Goal: Task Accomplishment & Management: Use online tool/utility

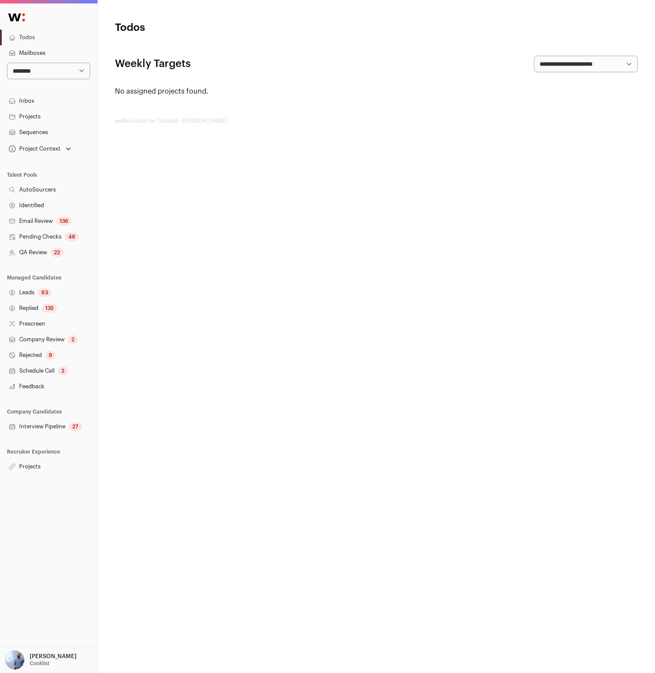
click at [43, 67] on select "**********" at bounding box center [48, 71] width 83 height 17
select select "*"
click at [7, 63] on select "**********" at bounding box center [48, 71] width 83 height 17
click at [48, 463] on link "Projects" at bounding box center [48, 467] width 97 height 16
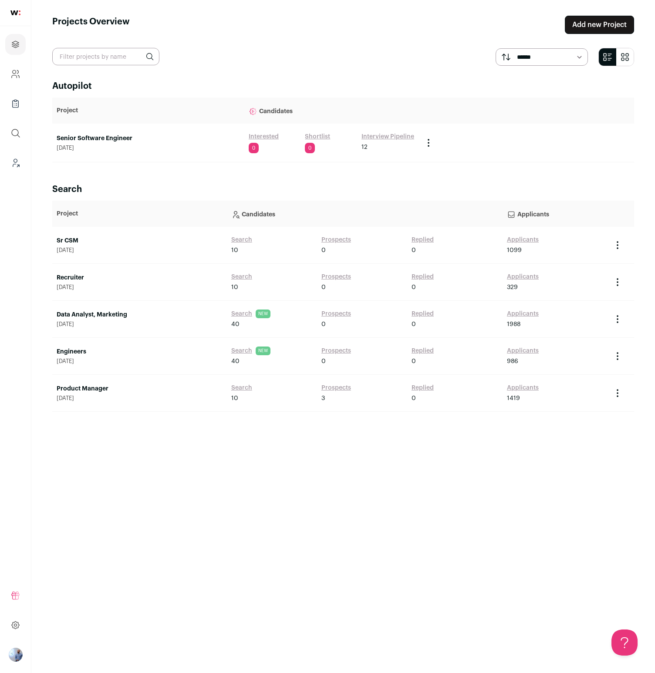
click at [103, 135] on link "Senior Software Engineer" at bounding box center [148, 138] width 183 height 9
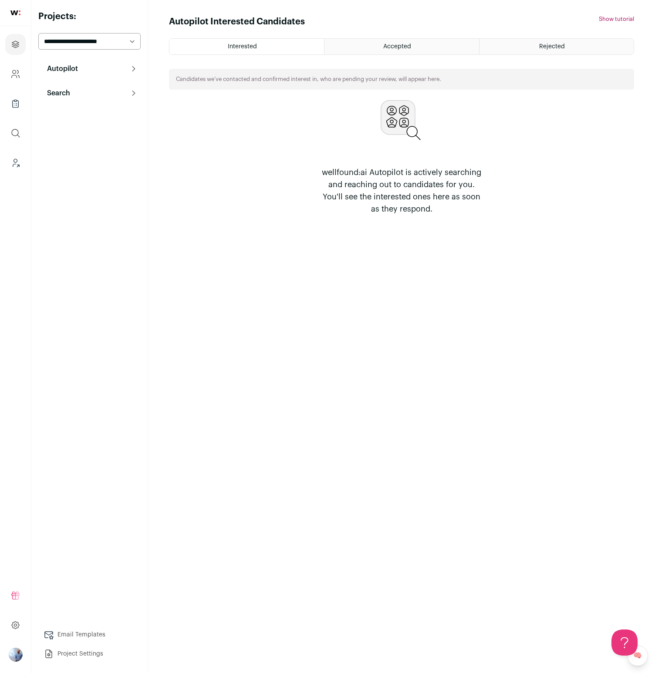
click at [81, 99] on button "Search" at bounding box center [89, 92] width 102 height 17
click at [93, 128] on link "Agent 116" at bounding box center [89, 131] width 102 height 17
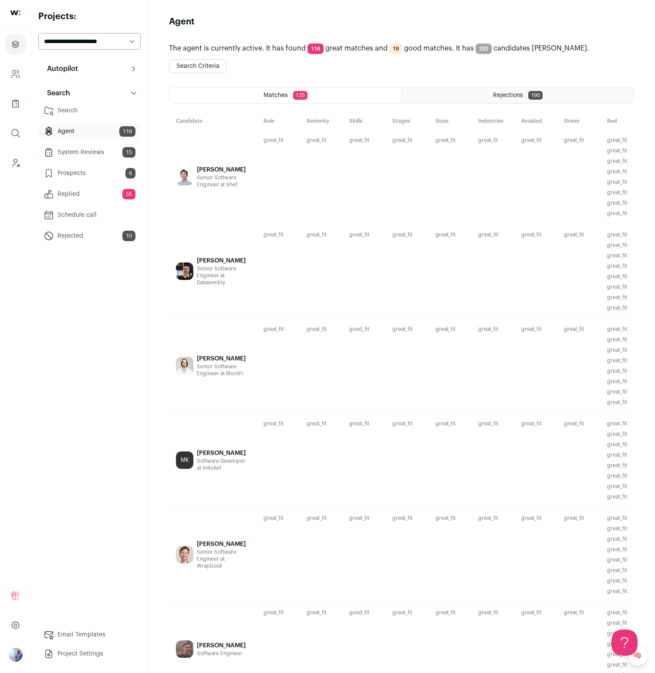
click at [194, 193] on div "Chris Hadiono Senior Software Engineer at Shef" at bounding box center [213, 177] width 88 height 94
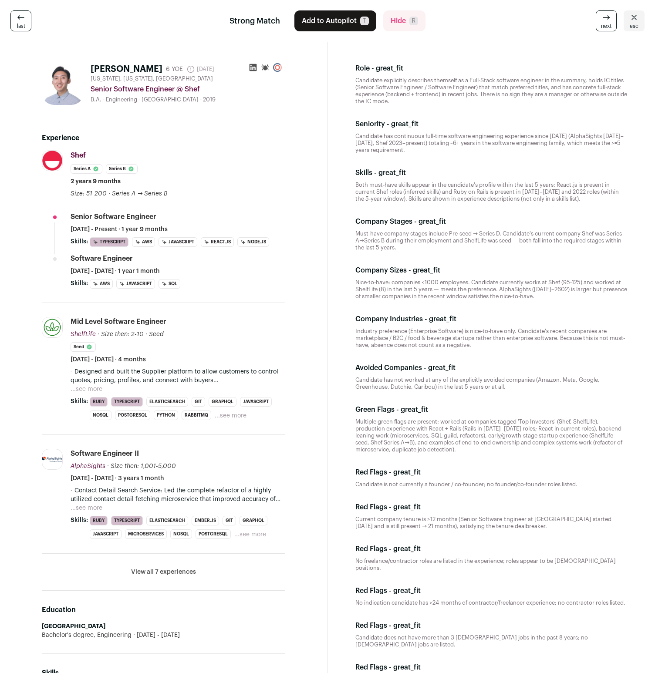
click at [349, 24] on button "Add to Autopilot T" at bounding box center [335, 20] width 82 height 21
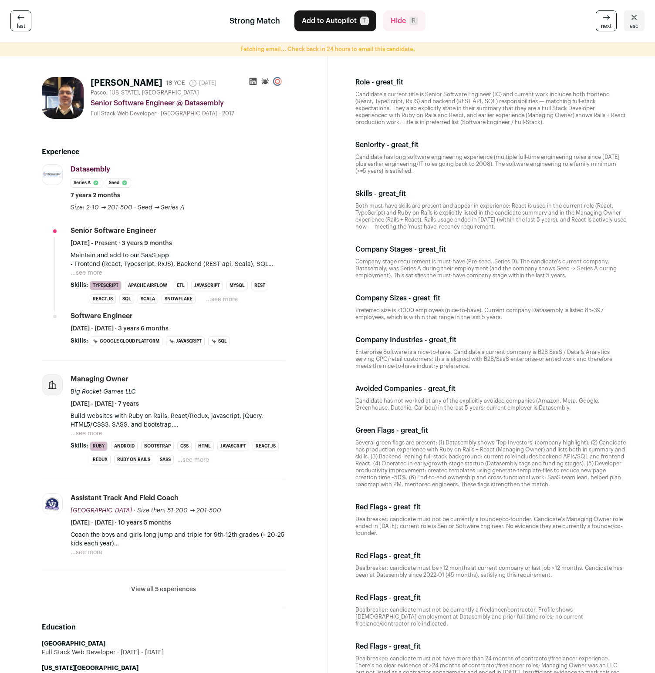
click at [408, 217] on p "Both must-have skills are present and appear in experience: React is used in th…" at bounding box center [491, 216] width 272 height 28
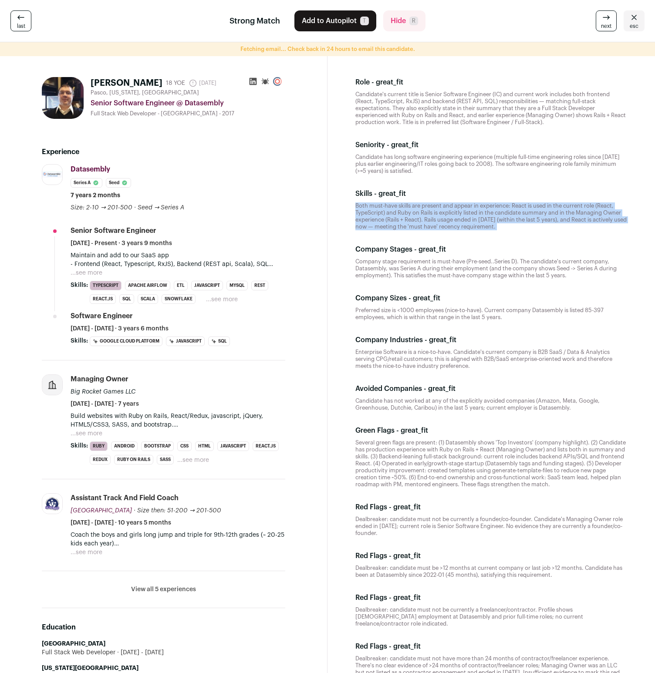
click at [408, 217] on p "Both must-have skills are present and appear in experience: React is used in th…" at bounding box center [491, 216] width 272 height 28
click at [223, 300] on button "...see more" at bounding box center [222, 299] width 32 height 9
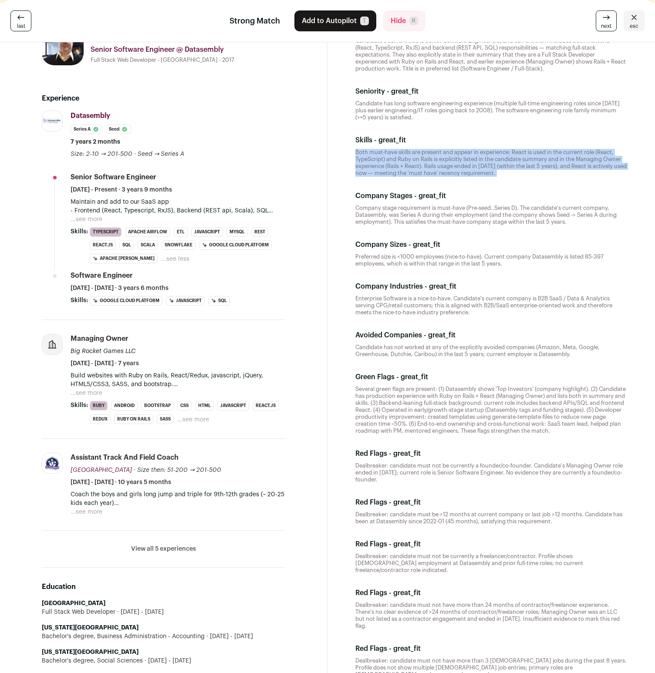
scroll to position [55, 0]
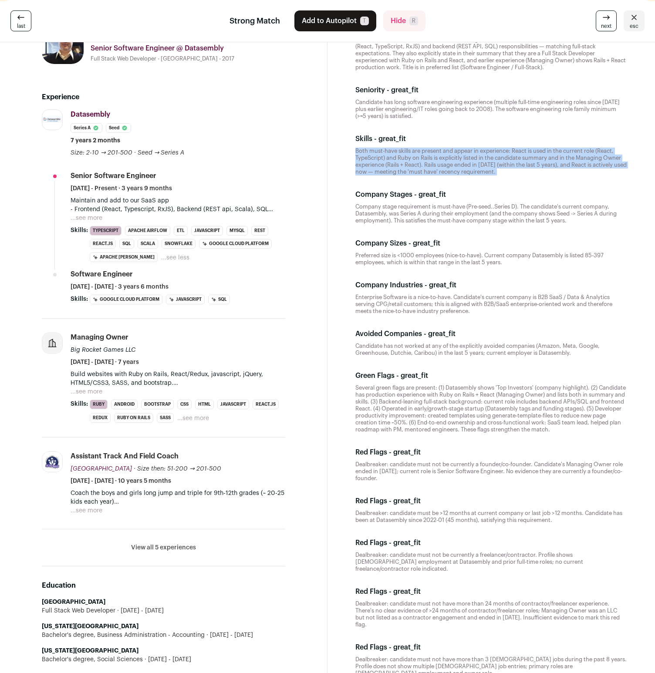
click at [226, 354] on div "Managing Owner Big Rocket Games LLC January 2015 - December 2021 · 7 years" at bounding box center [178, 350] width 215 height 34
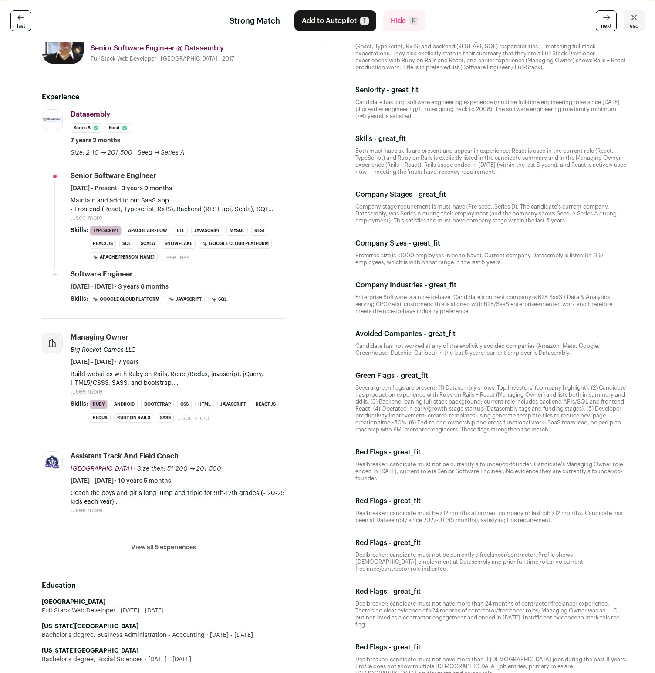
click at [82, 216] on button "...see more" at bounding box center [87, 218] width 32 height 9
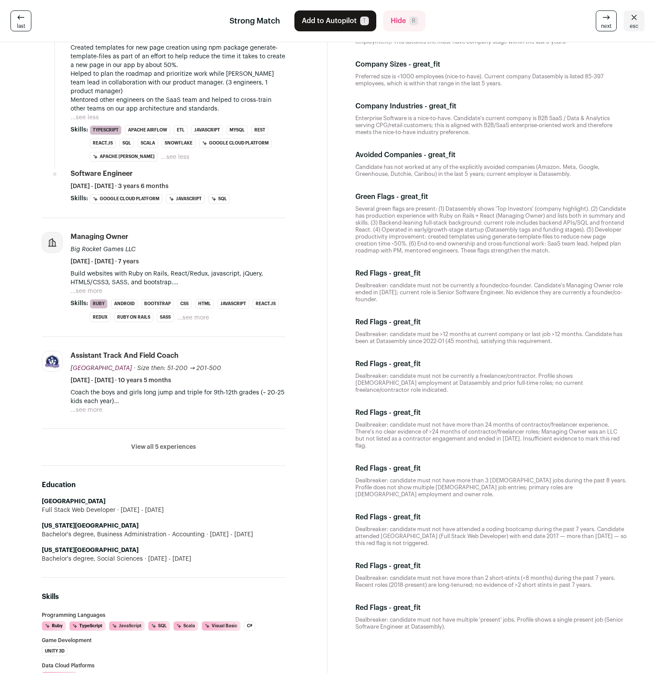
scroll to position [235, 0]
click at [89, 286] on button "...see more" at bounding box center [87, 290] width 32 height 9
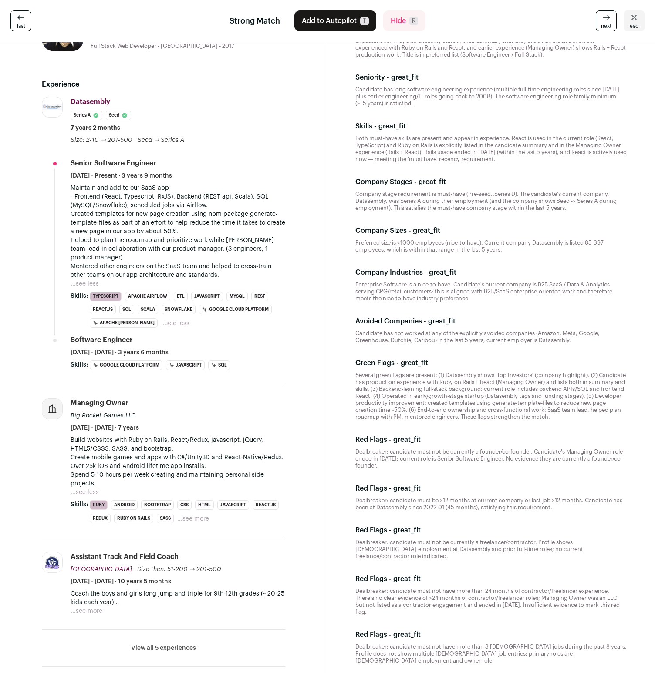
scroll to position [71, 0]
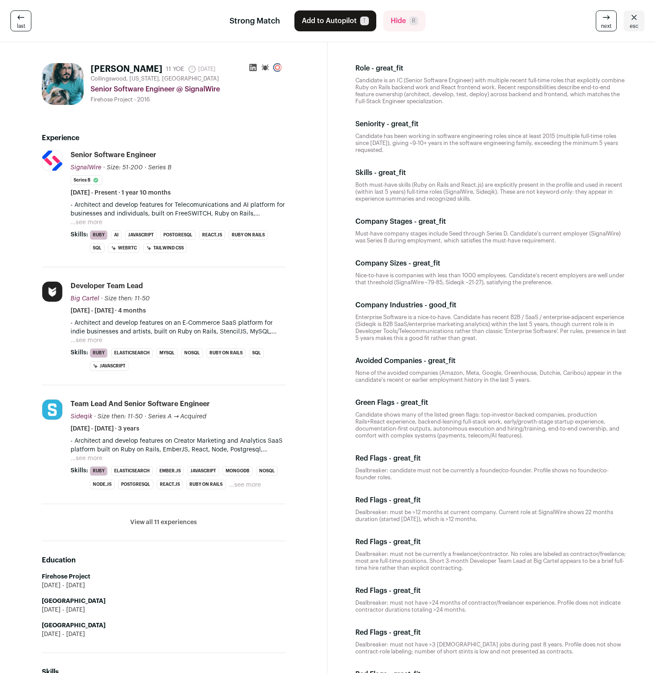
click at [85, 222] on button "...see more" at bounding box center [87, 222] width 32 height 9
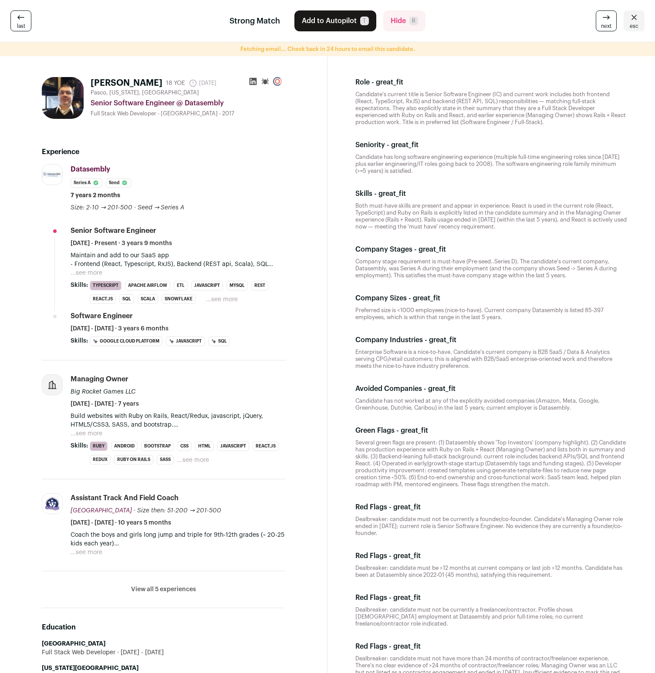
click at [351, 30] on button "Add to Autopilot T" at bounding box center [335, 20] width 82 height 21
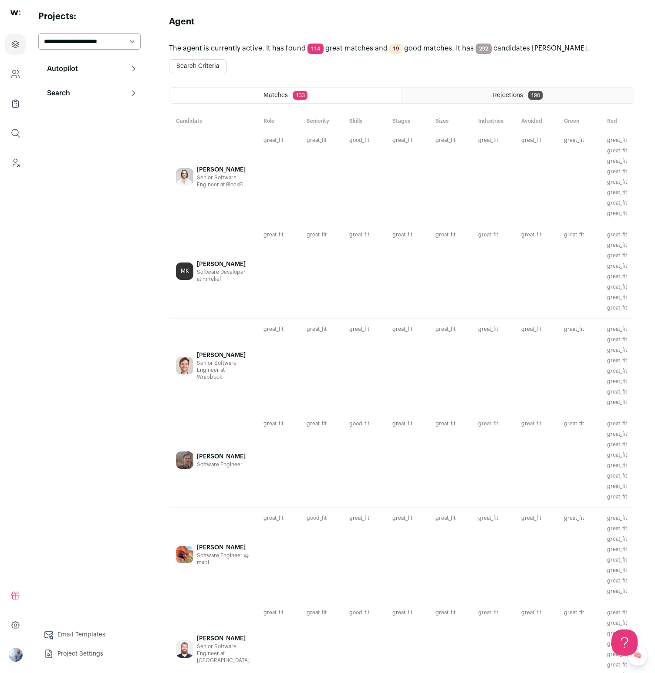
click at [89, 95] on button "Search" at bounding box center [89, 92] width 102 height 17
click at [98, 74] on button "Autopilot" at bounding box center [89, 68] width 102 height 17
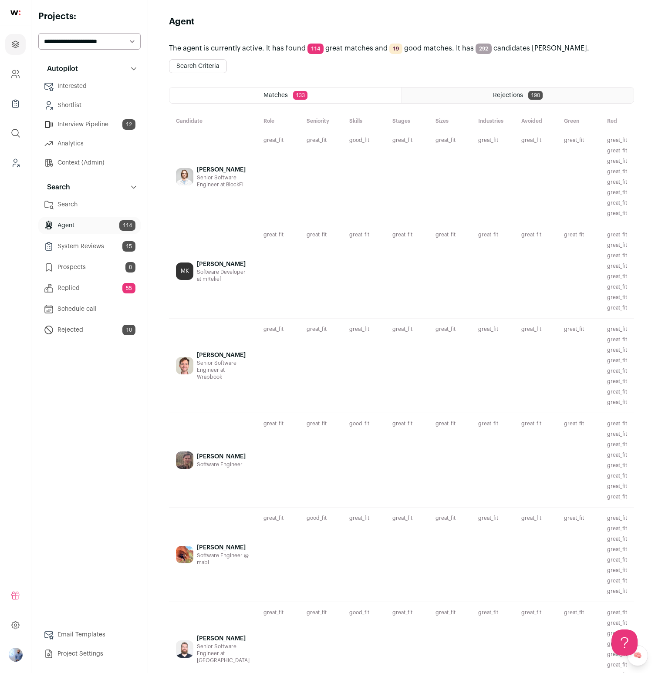
click at [94, 266] on link "Prospects 8" at bounding box center [89, 267] width 102 height 17
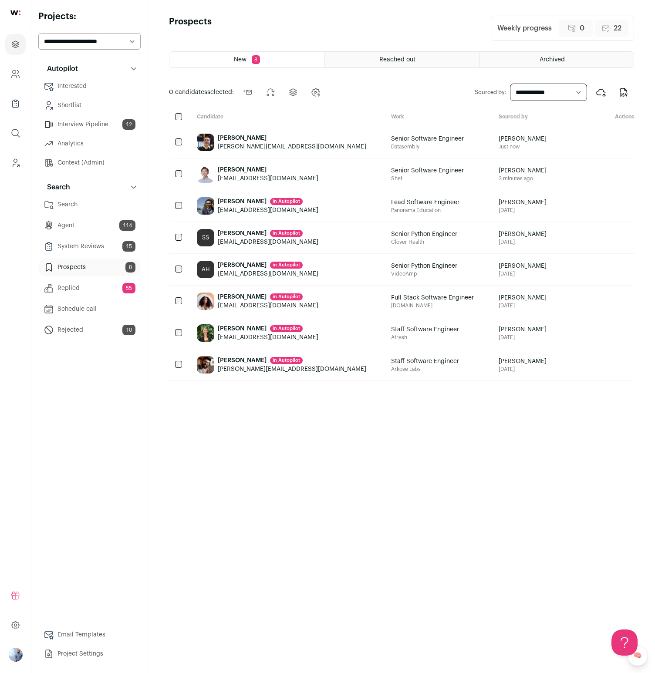
click at [252, 142] on div "Nathan Robbert" at bounding box center [292, 138] width 148 height 9
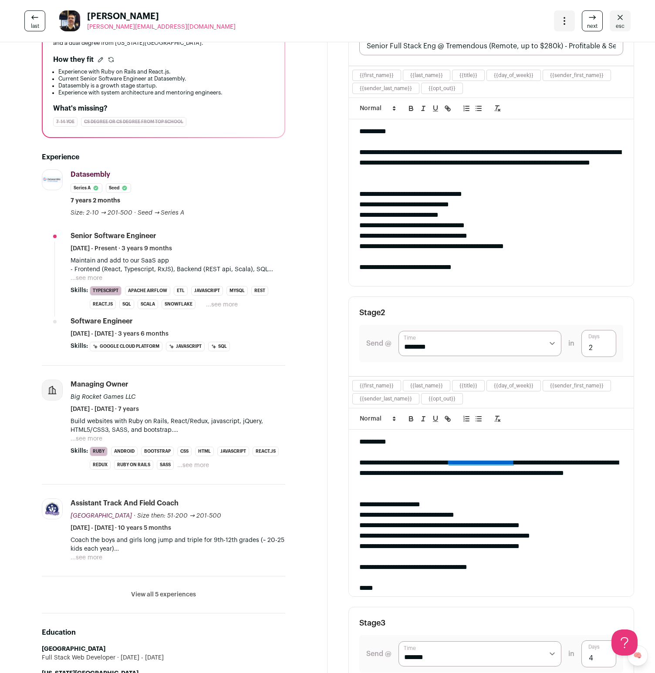
scroll to position [162, 0]
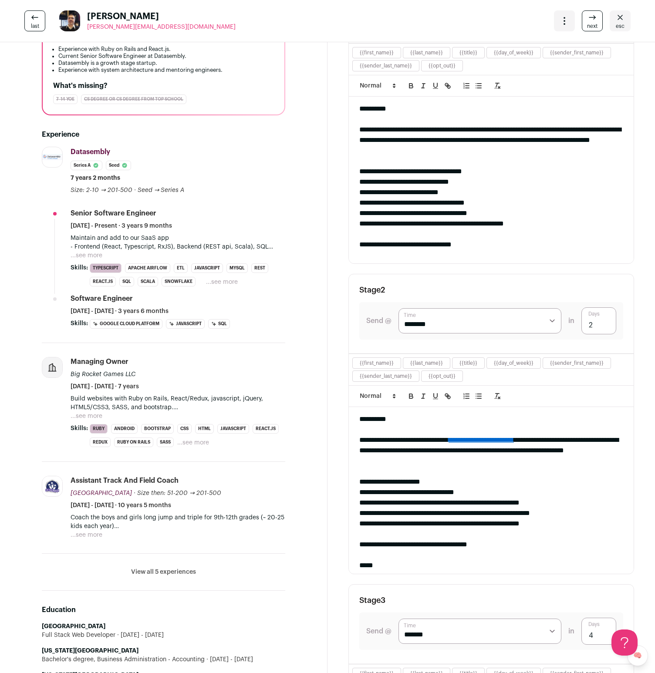
click at [88, 256] on button "...see more" at bounding box center [87, 255] width 32 height 9
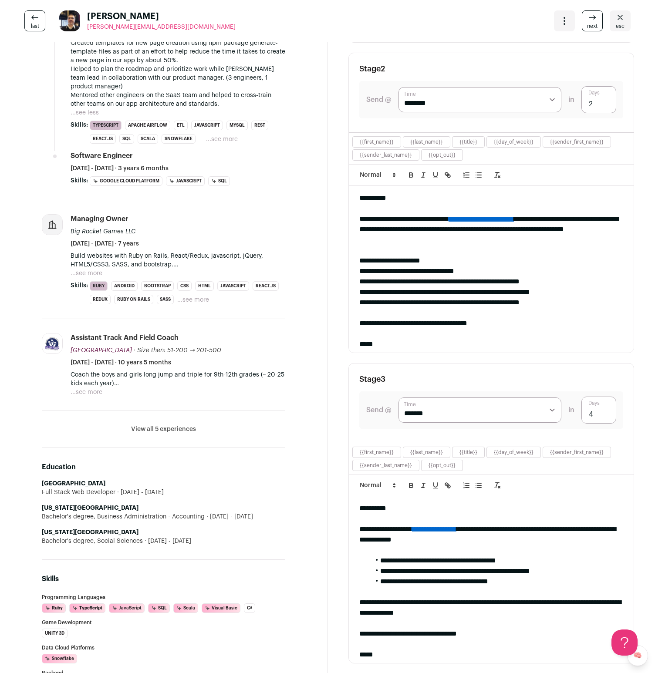
scroll to position [388, 0]
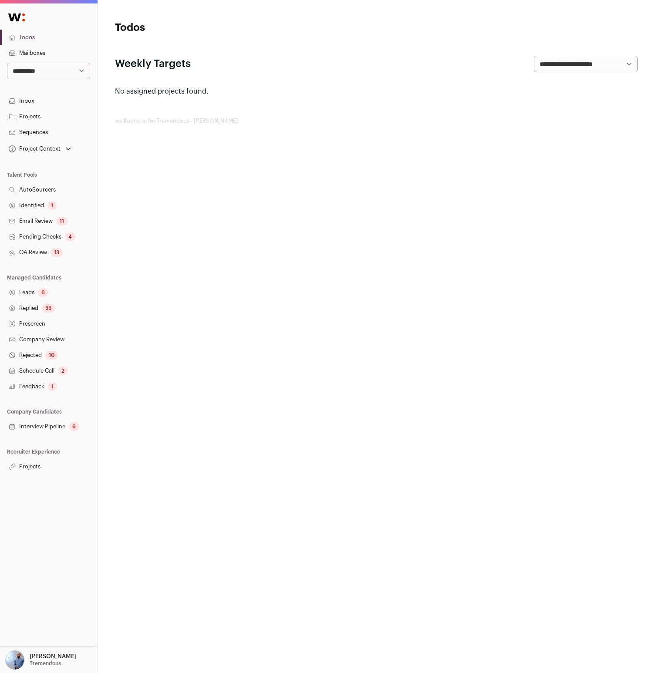
click at [24, 469] on link "Projects" at bounding box center [48, 467] width 97 height 16
click at [210, 249] on html "**********" at bounding box center [327, 336] width 655 height 673
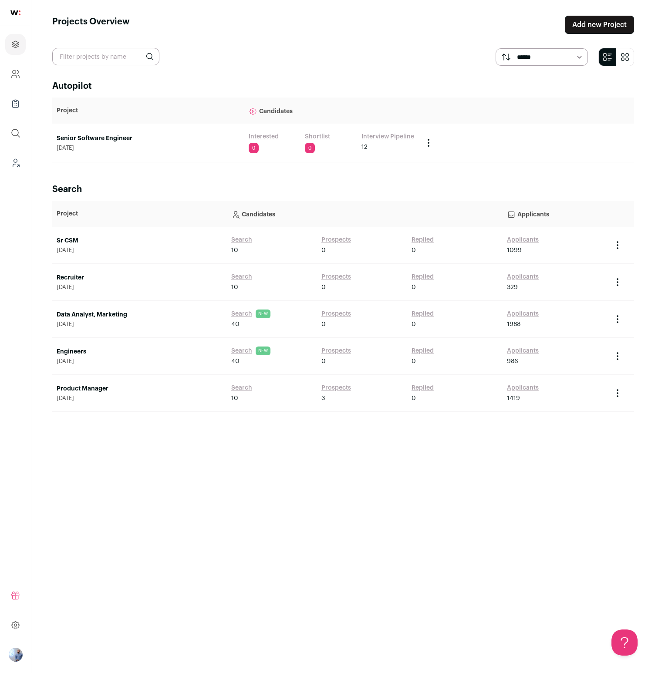
click at [120, 135] on link "Senior Software Engineer" at bounding box center [148, 138] width 183 height 9
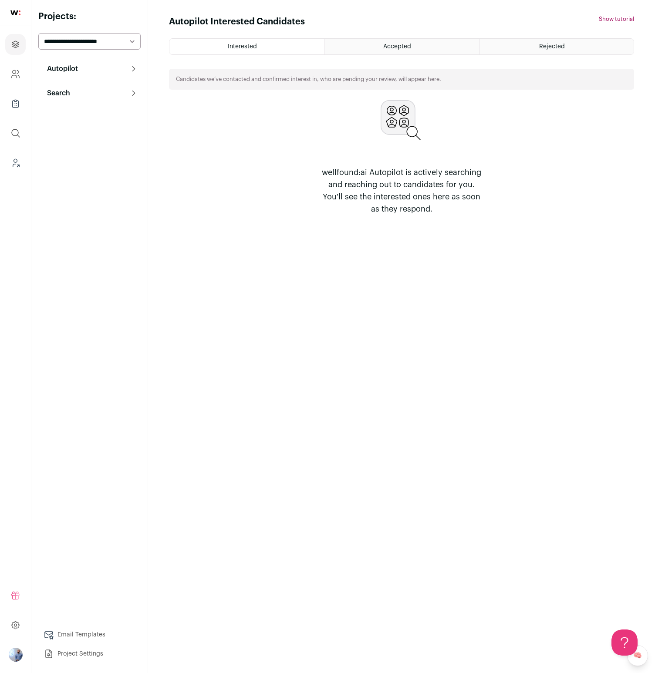
click at [84, 90] on button "Search" at bounding box center [89, 92] width 102 height 17
click at [92, 135] on link "Agent 114" at bounding box center [89, 131] width 102 height 17
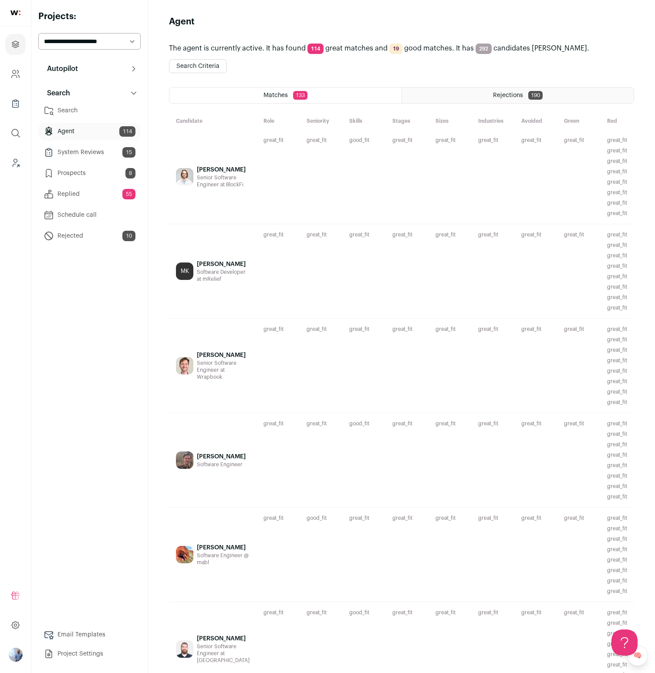
click at [253, 178] on div "[PERSON_NAME] Senior Software Engineer at [GEOGRAPHIC_DATA]" at bounding box center [213, 177] width 88 height 94
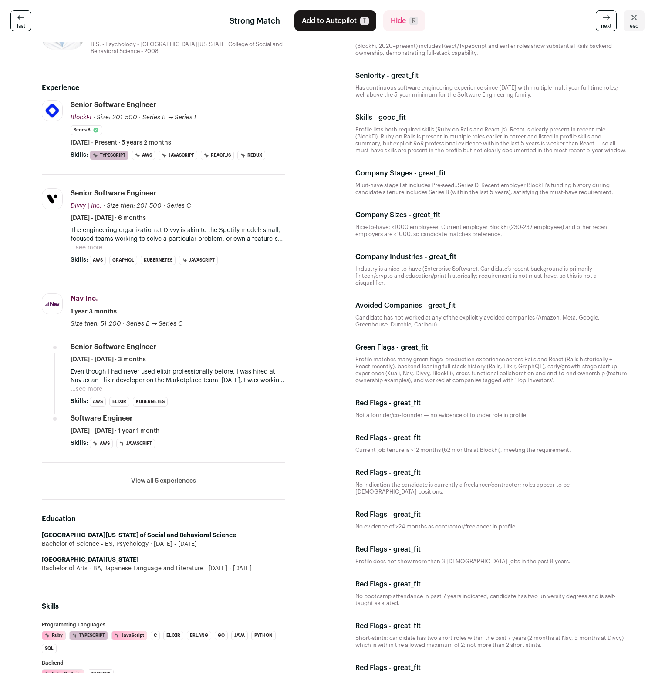
scroll to position [56, 0]
click at [163, 471] on li "View all 5 experiences View less" at bounding box center [163, 480] width 243 height 37
click at [156, 490] on li "View all 5 experiences View less" at bounding box center [163, 480] width 243 height 37
click at [162, 478] on button "View all 5 experiences" at bounding box center [163, 480] width 65 height 9
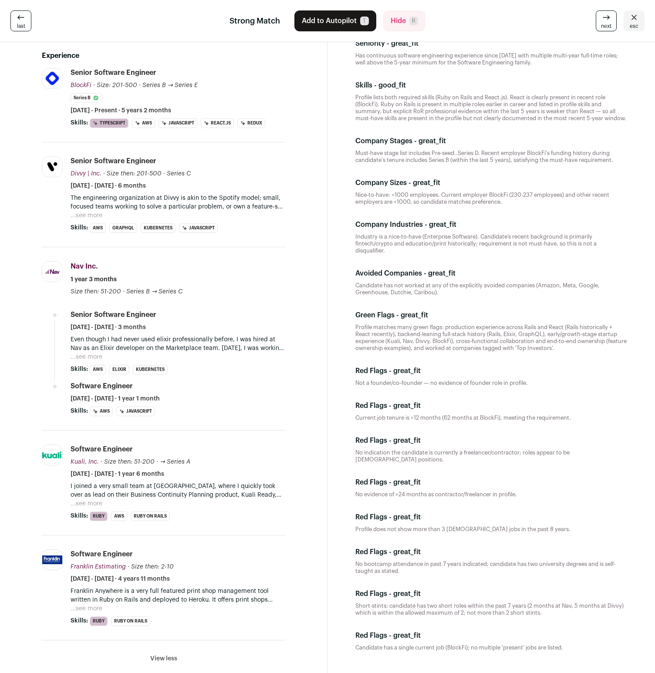
scroll to position [151, 0]
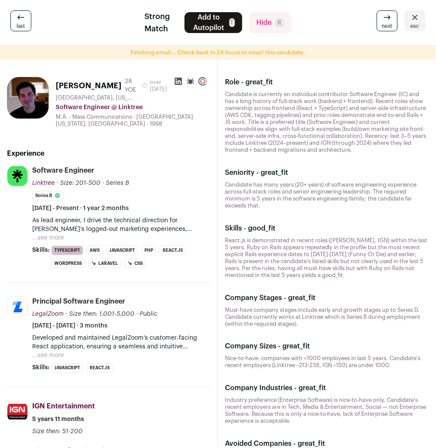
click at [64, 242] on div "As lead engineer, I drive the technical direction for Linktree’s logged-out mar…" at bounding box center [121, 229] width 178 height 26
click at [59, 242] on button "...see more" at bounding box center [48, 238] width 32 height 9
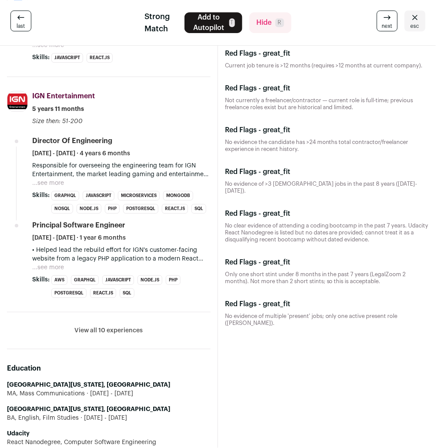
scroll to position [555, 0]
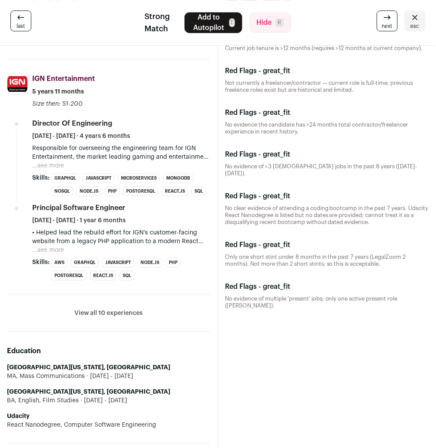
click at [111, 309] on button "View all 10 experiences" at bounding box center [109, 313] width 68 height 9
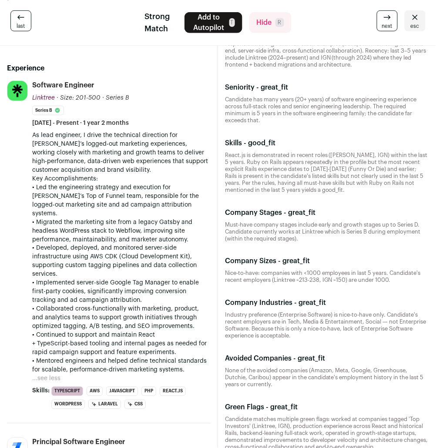
scroll to position [0, 0]
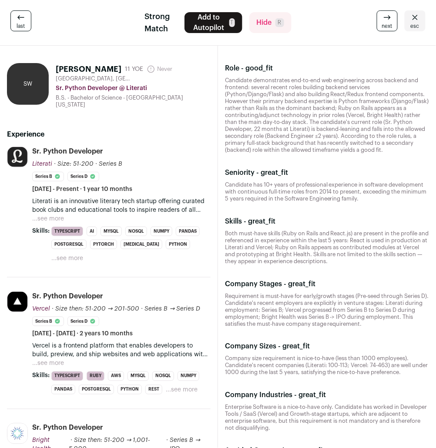
click at [55, 360] on button "...see more" at bounding box center [48, 364] width 32 height 9
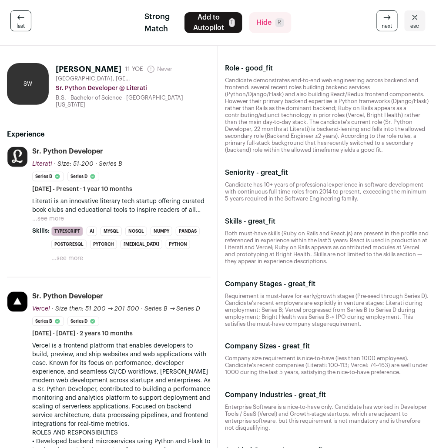
click at [67, 70] on h1 "Sara Williams" at bounding box center [89, 69] width 66 height 12
click at [153, 153] on div "Sr. Python Developer Literati Literati literati.com Add to company list Public …" at bounding box center [121, 170] width 178 height 47
click at [67, 71] on h1 "Sara Williams" at bounding box center [89, 69] width 66 height 12
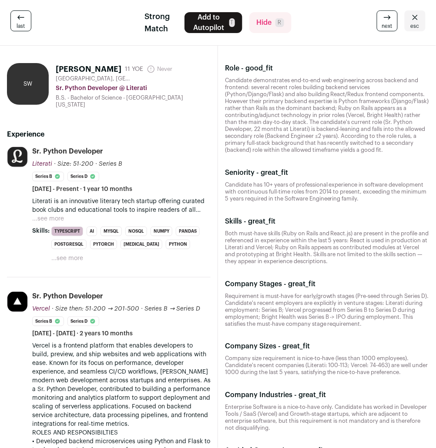
click at [67, 71] on h1 "Sara Williams" at bounding box center [89, 69] width 66 height 12
click at [81, 71] on h1 "Sara Williams" at bounding box center [89, 69] width 66 height 12
copy h1 "Sara Williams"
click at [57, 215] on button "...see more" at bounding box center [48, 219] width 32 height 9
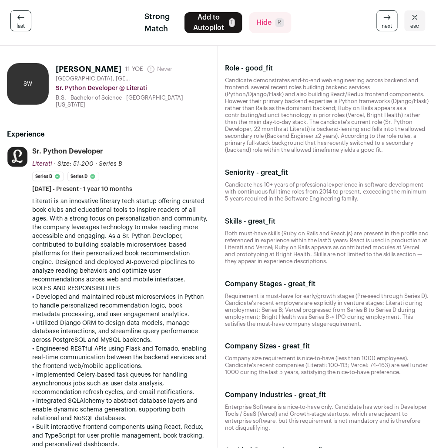
click at [84, 69] on h1 "[PERSON_NAME]" at bounding box center [89, 69] width 66 height 12
click at [84, 69] on h1 "Sara Williams" at bounding box center [89, 69] width 66 height 12
click at [61, 69] on h1 "Sara Williams" at bounding box center [89, 69] width 66 height 12
click at [86, 68] on h1 "Sara Williams" at bounding box center [89, 69] width 66 height 12
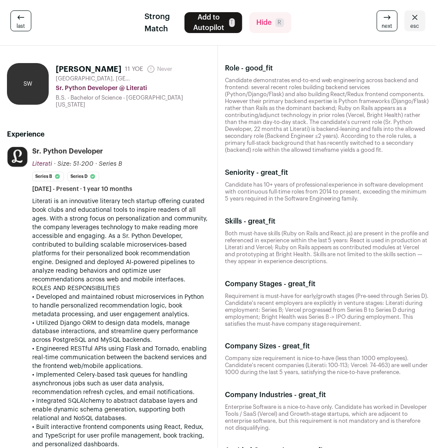
copy h1 "Sara Williams"
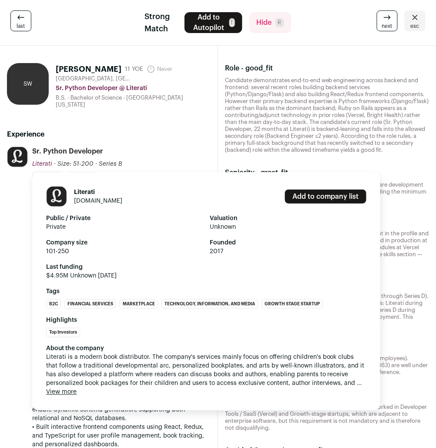
click at [34, 162] on span "Literati" at bounding box center [42, 164] width 20 height 6
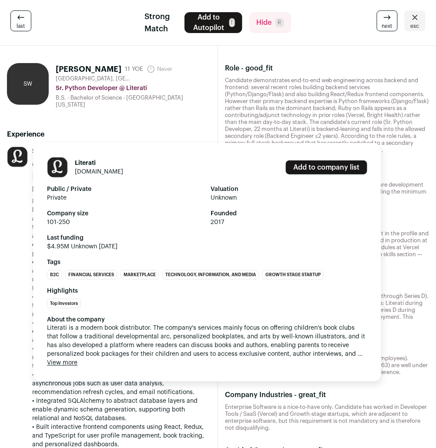
drag, startPoint x: 31, startPoint y: 159, endPoint x: 75, endPoint y: 150, distance: 45.0
click at [67, 154] on div "Literati literati.com Add to company list Public / Private Private Valuation Un…" at bounding box center [205, 262] width 354 height 239
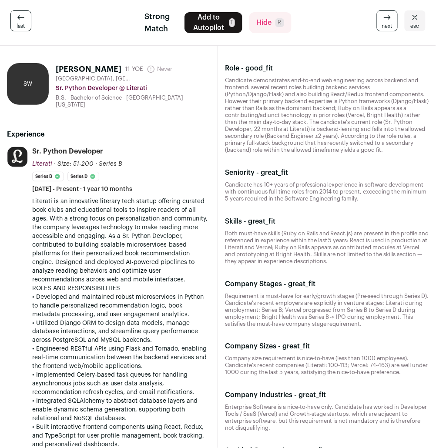
click at [387, 21] on icon at bounding box center [387, 17] width 10 height 10
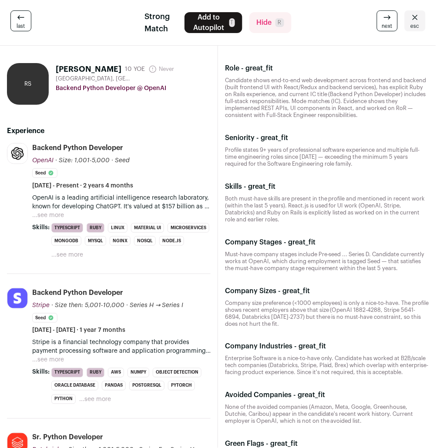
click at [116, 91] on div "Backend Python Developer @ OpenAI" at bounding box center [133, 88] width 155 height 9
click at [84, 74] on h1 "Richarda S." at bounding box center [89, 69] width 66 height 12
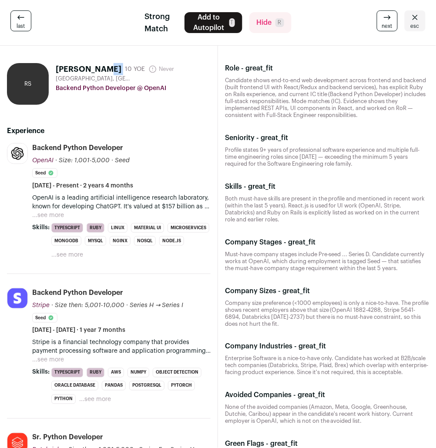
click at [84, 74] on h1 "Richarda S." at bounding box center [89, 69] width 66 height 12
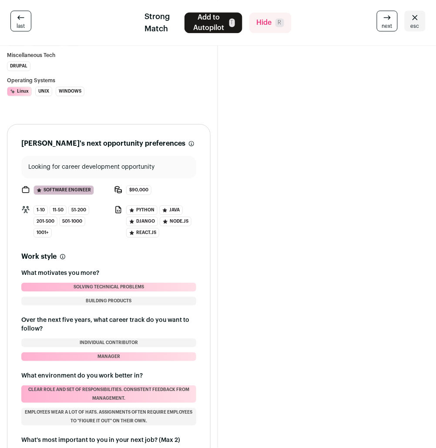
scroll to position [1175, 0]
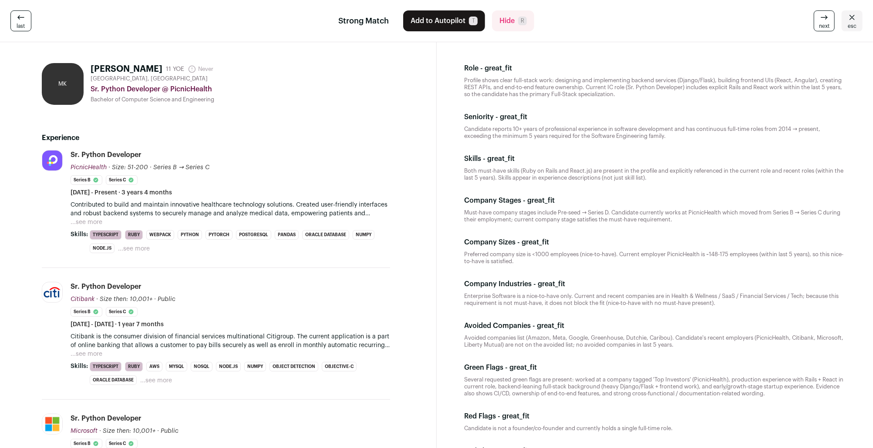
click at [100, 220] on button "...see more" at bounding box center [87, 222] width 32 height 9
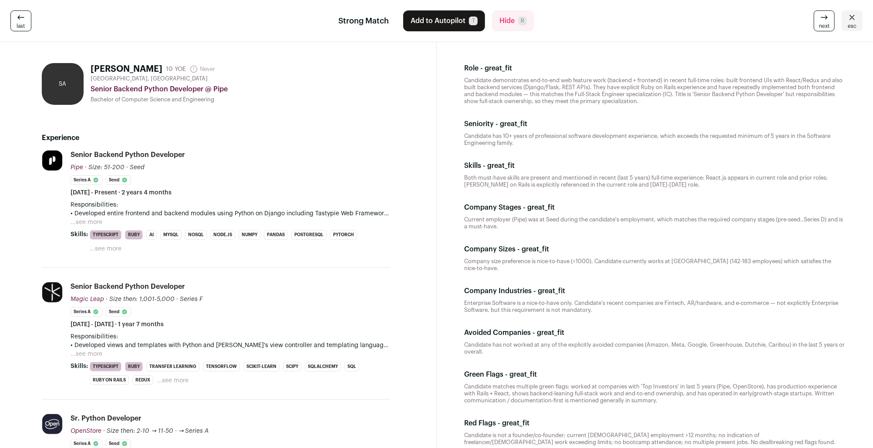
click at [91, 218] on p "• Developed entire frontend and backend modules using Python on Django includin…" at bounding box center [231, 213] width 320 height 9
click at [89, 222] on button "...see more" at bounding box center [87, 222] width 32 height 9
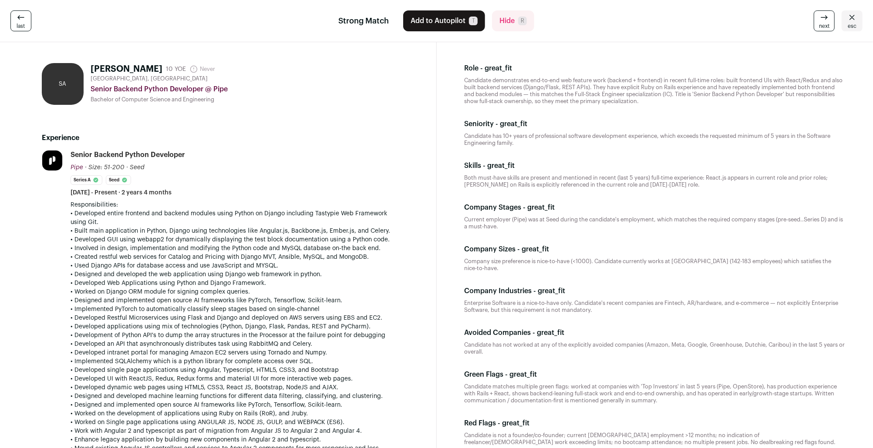
click at [107, 67] on h1 "SCOTT ALWIN" at bounding box center [127, 69] width 72 height 12
click at [138, 65] on h1 "SCOTT ALWIN" at bounding box center [127, 69] width 72 height 12
copy h1 "SCOTT ALWIN"
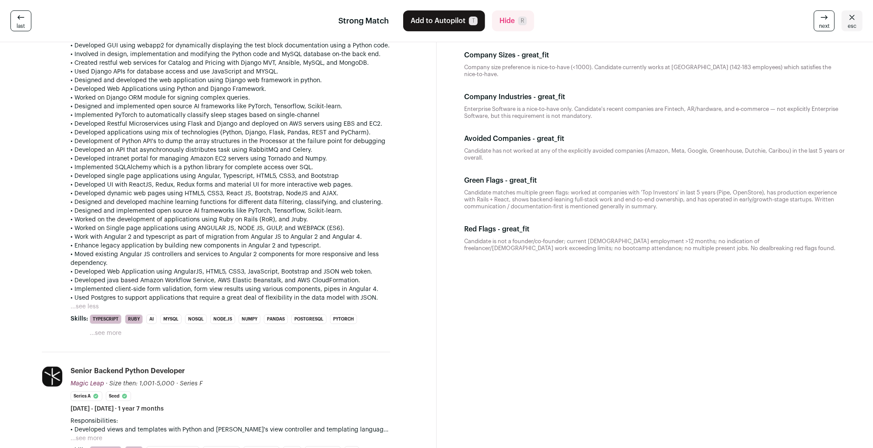
scroll to position [39, 0]
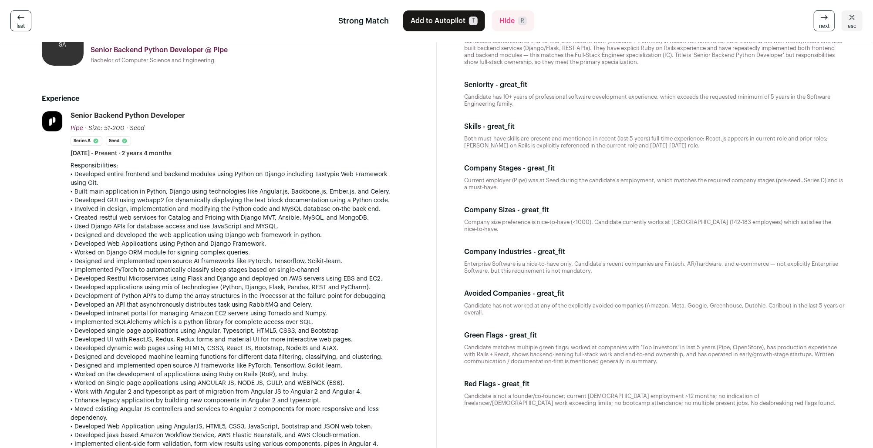
click at [256, 152] on div "Senior Backend Python Developer Pipe Pipe pipe.com Add to company list Public /…" at bounding box center [231, 134] width 320 height 47
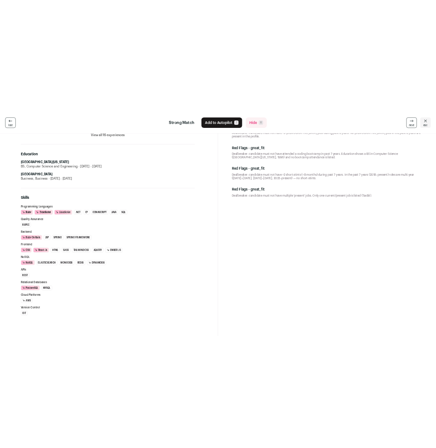
scroll to position [559, 0]
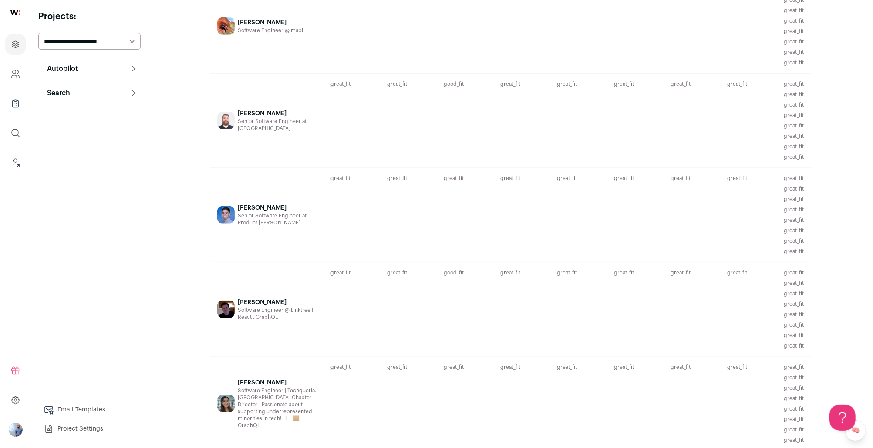
scroll to position [577, 0]
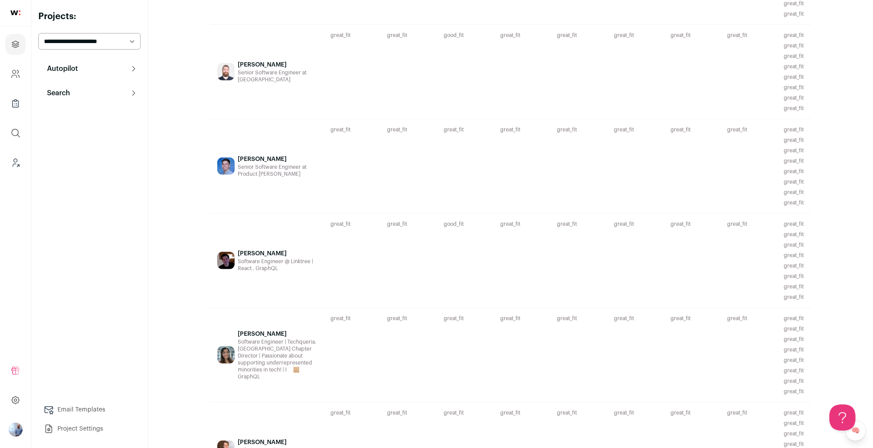
click at [512, 156] on div "great_fit Company stage requirement is must-have (early to growth stages). Cand…" at bounding box center [521, 166] width 57 height 94
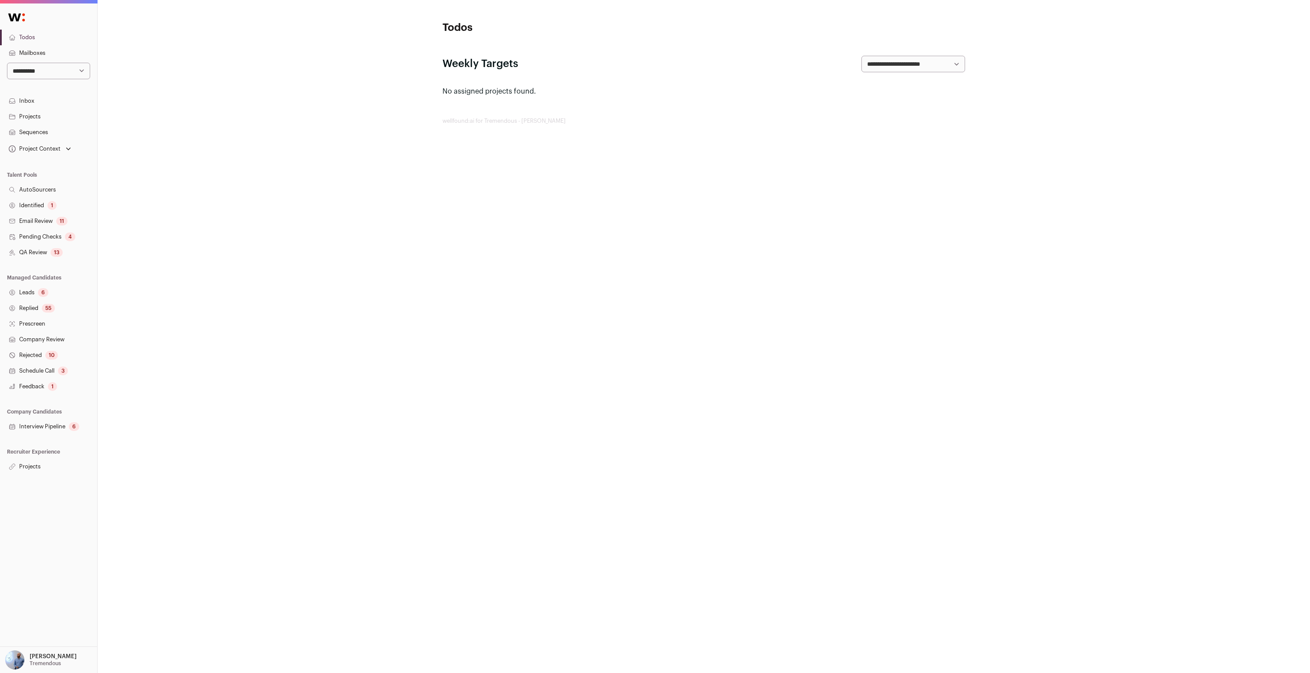
click at [24, 468] on link "Projects" at bounding box center [48, 467] width 97 height 16
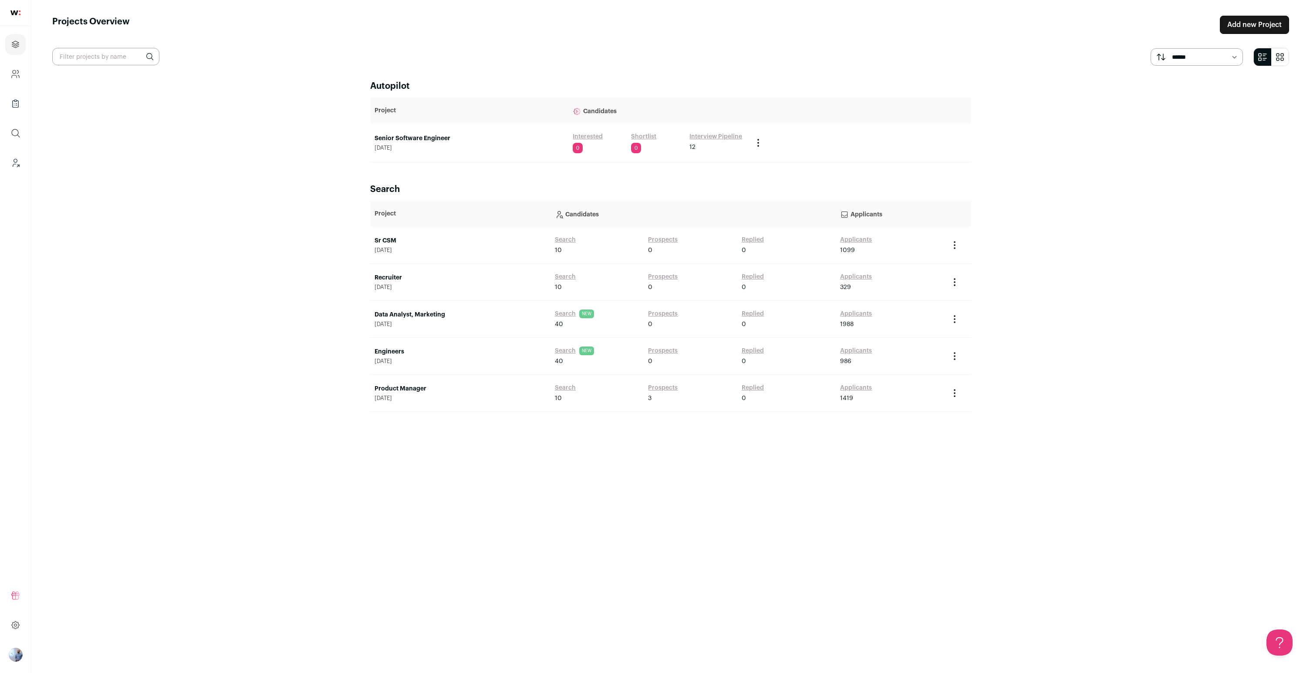
click at [418, 136] on link "Senior Software Engineer" at bounding box center [468, 138] width 189 height 9
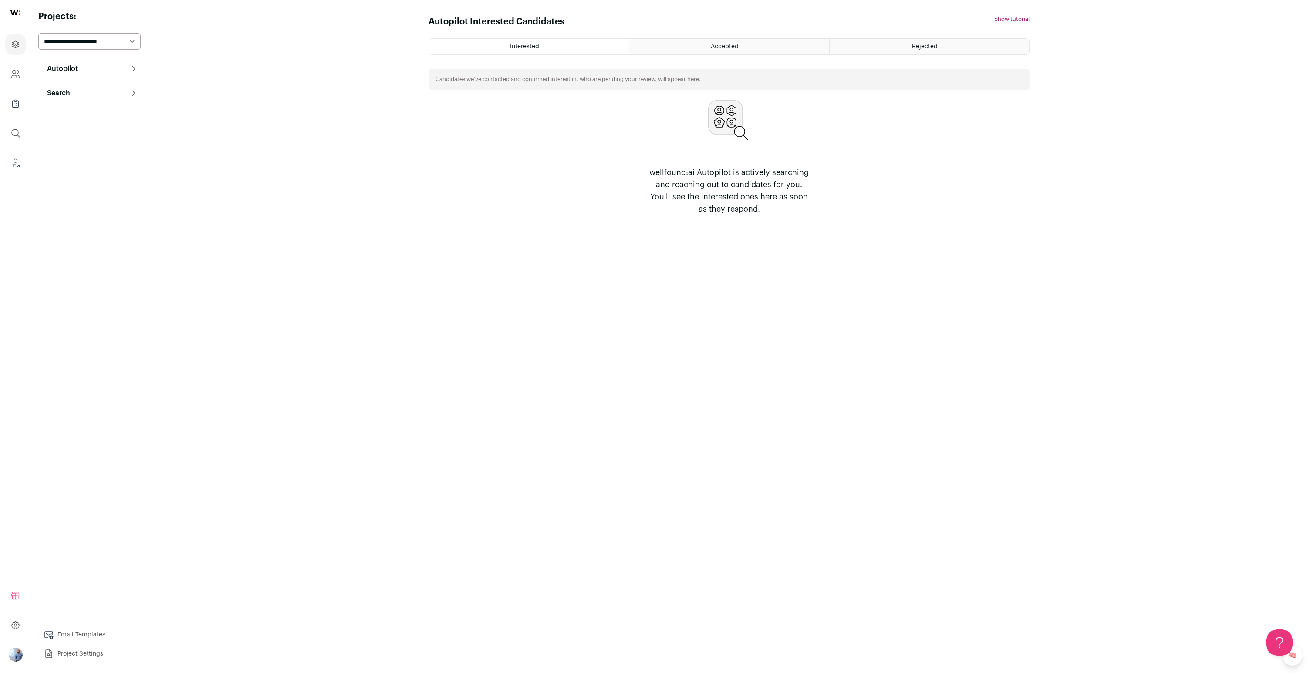
click at [67, 95] on p "Search" at bounding box center [56, 93] width 28 height 10
click at [205, 159] on main "Autopilot Interested Candidates Hide tutorial Show tutorial Interested Accepted…" at bounding box center [729, 336] width 1162 height 673
click at [119, 127] on span "114" at bounding box center [127, 131] width 16 height 10
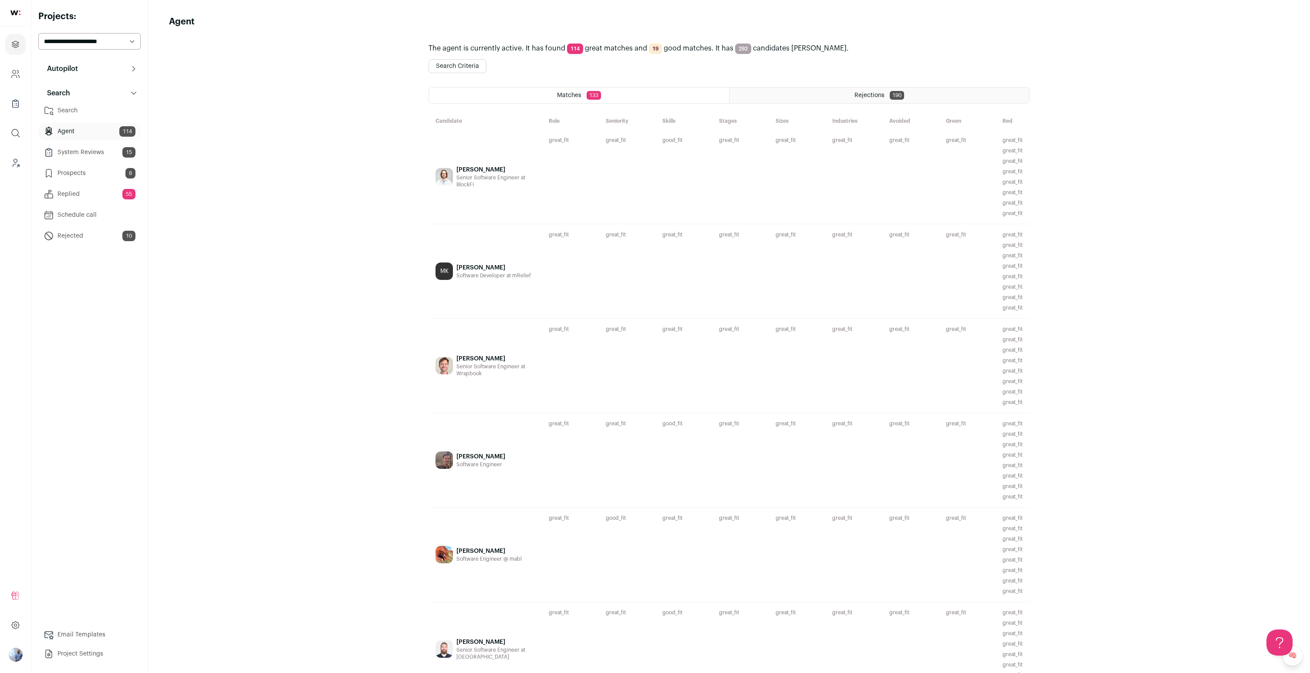
click at [68, 64] on p "Autopilot" at bounding box center [60, 69] width 36 height 10
click at [85, 165] on link "Context (Admin)" at bounding box center [89, 162] width 102 height 17
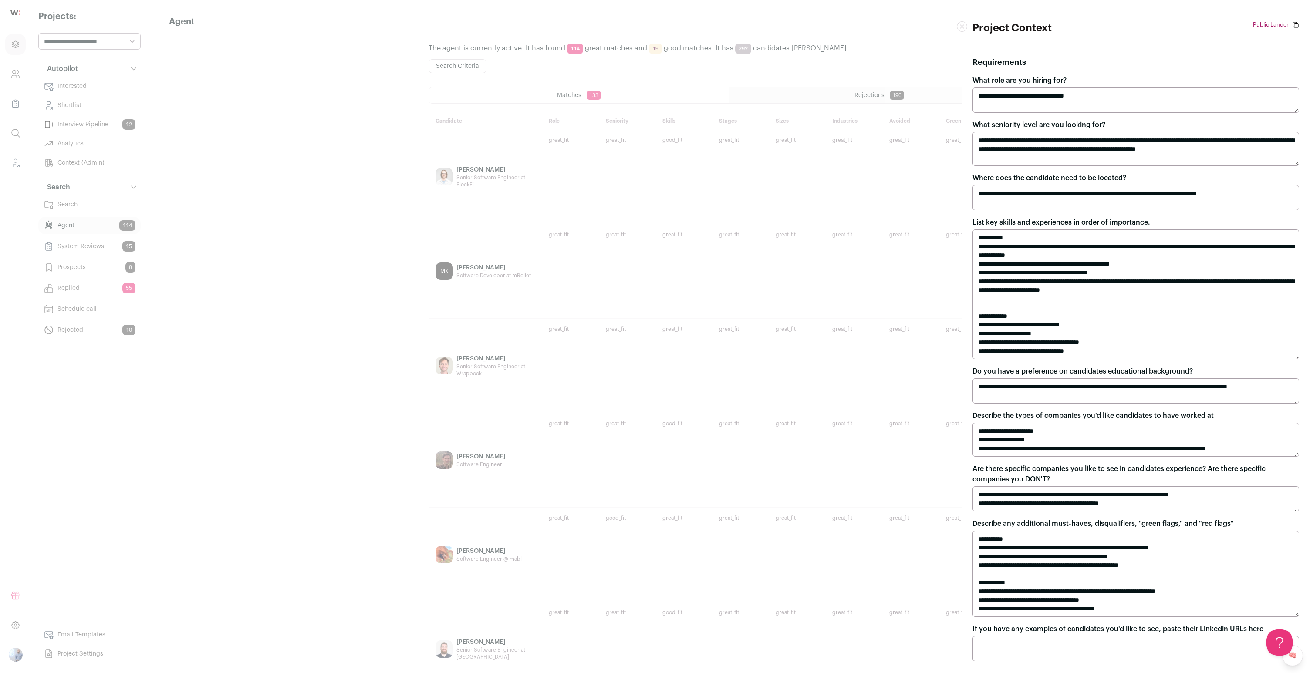
click at [793, 521] on div "**********" at bounding box center [655, 336] width 1310 height 673
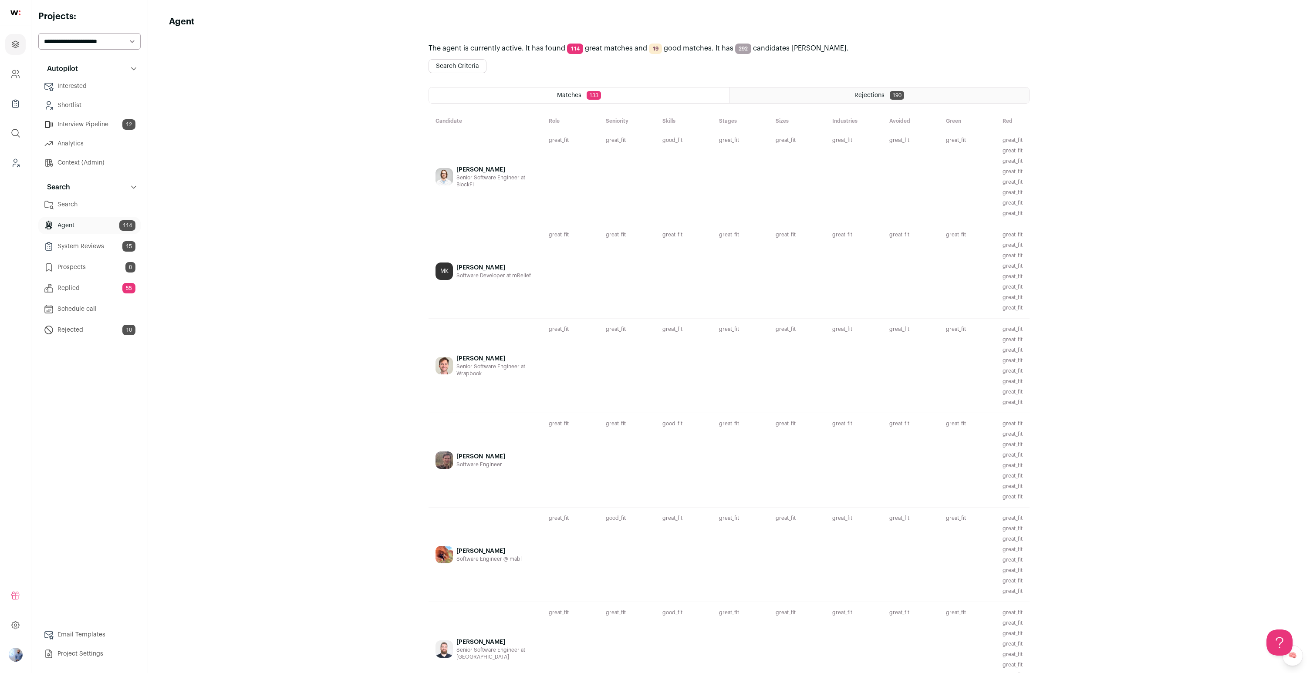
click at [433, 176] on div "JD Skinner Senior Software Engineer at BlockFi" at bounding box center [484, 177] width 113 height 94
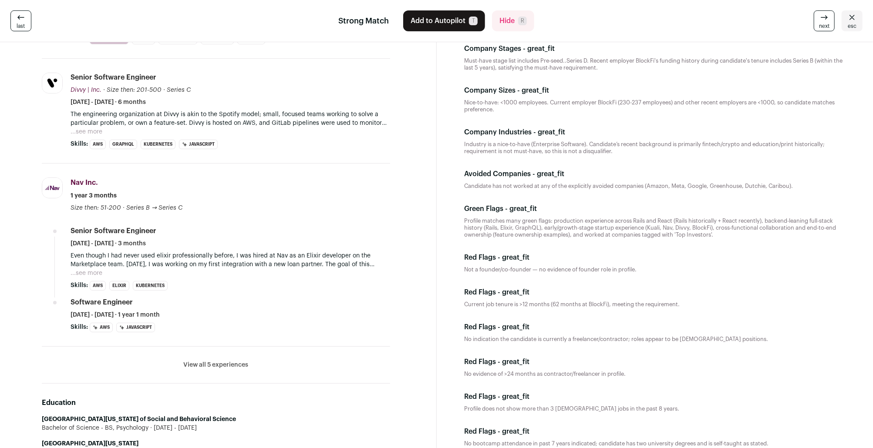
scroll to position [179, 0]
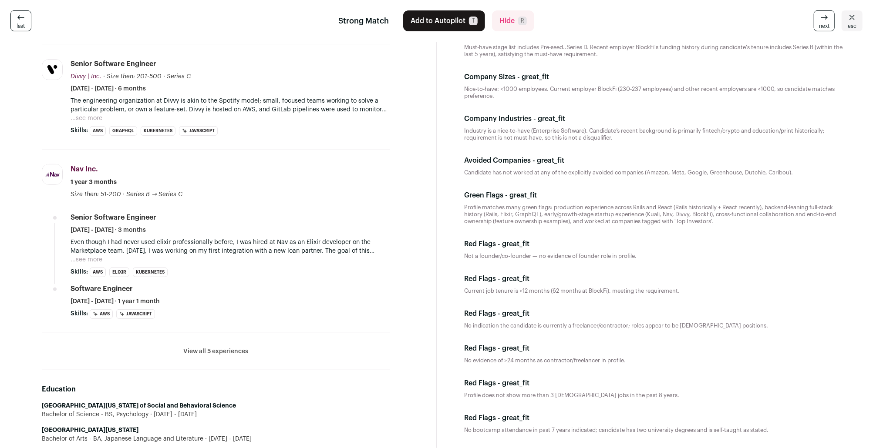
click at [209, 344] on li "View all 5 experiences View less" at bounding box center [216, 351] width 348 height 37
click at [203, 353] on button "View all 5 experiences" at bounding box center [216, 351] width 65 height 9
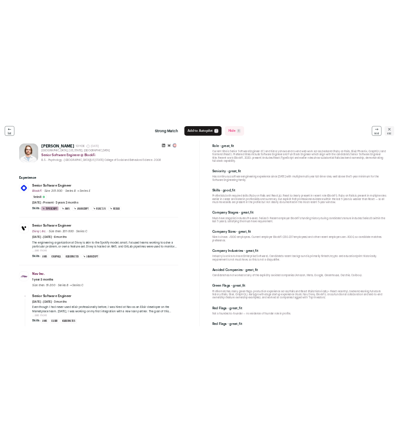
scroll to position [0, 0]
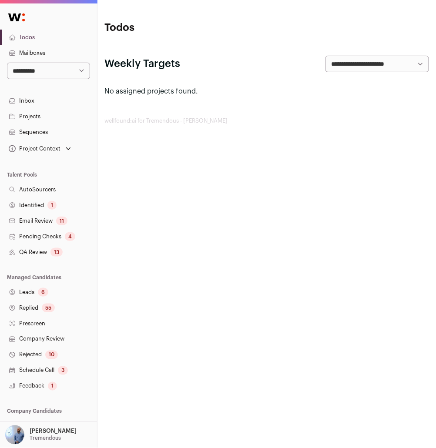
click at [59, 84] on nav "**********" at bounding box center [48, 239] width 97 height 469
click at [65, 74] on select "**********" at bounding box center [48, 71] width 83 height 17
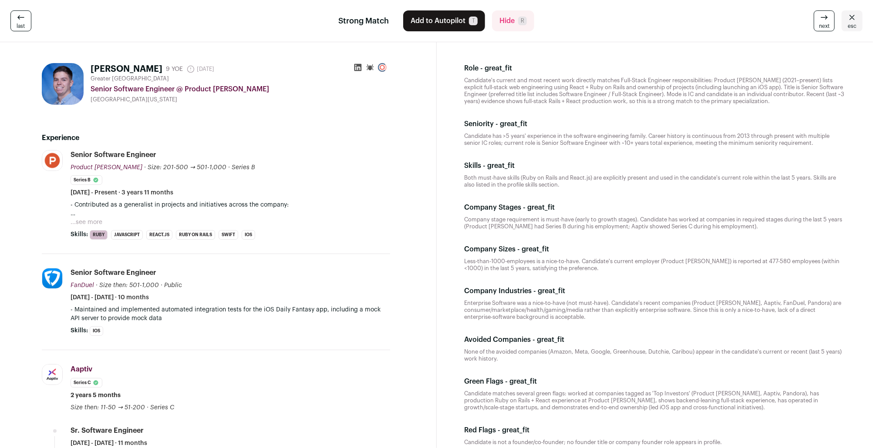
click at [362, 67] on icon at bounding box center [358, 67] width 9 height 9
click at [457, 27] on button "Add to Autopilot T" at bounding box center [444, 20] width 82 height 21
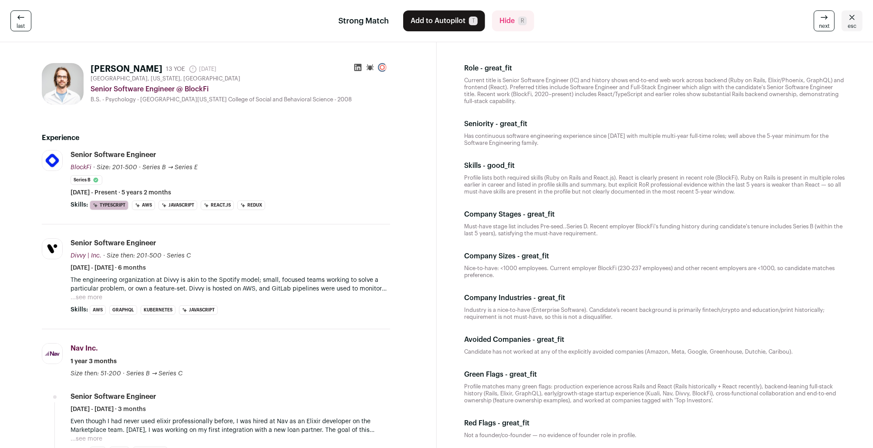
click at [84, 296] on button "...see more" at bounding box center [87, 297] width 32 height 9
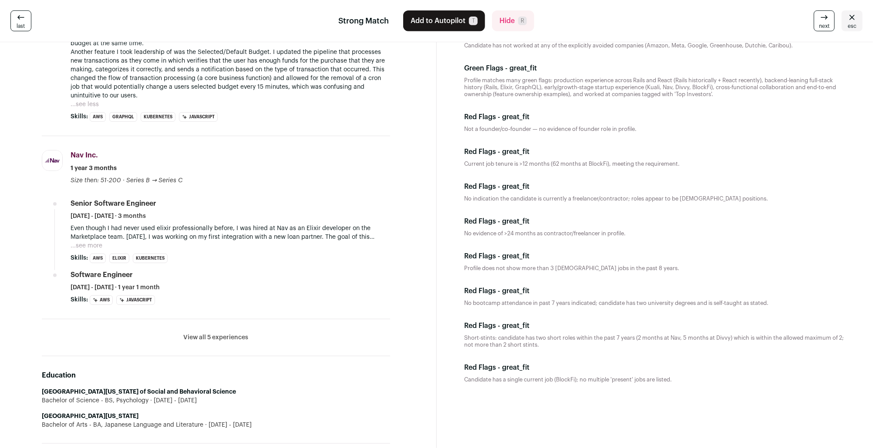
scroll to position [307, 0]
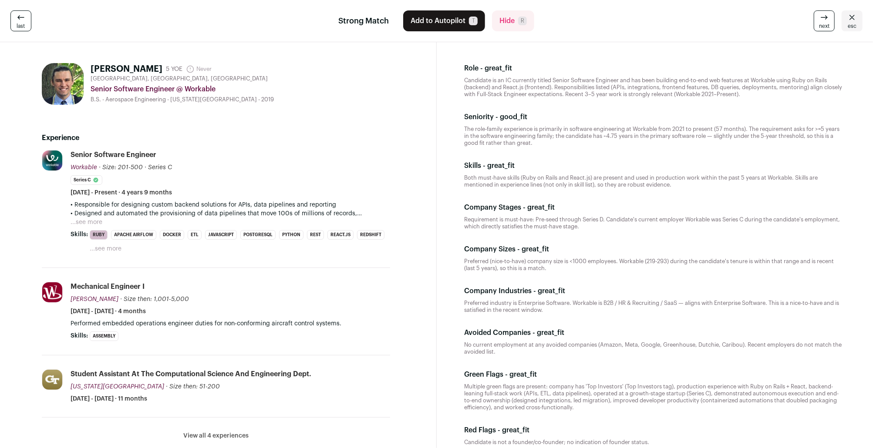
click at [85, 224] on button "...see more" at bounding box center [87, 222] width 32 height 9
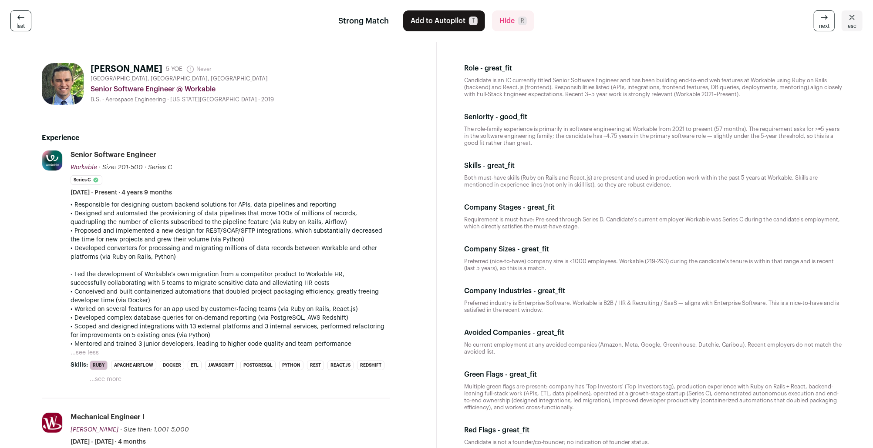
click at [103, 71] on h1 "Oleg Moroz" at bounding box center [127, 69] width 72 height 12
click at [126, 67] on h1 "Oleg Moroz" at bounding box center [127, 69] width 72 height 12
copy h1 "Oleg Moroz"
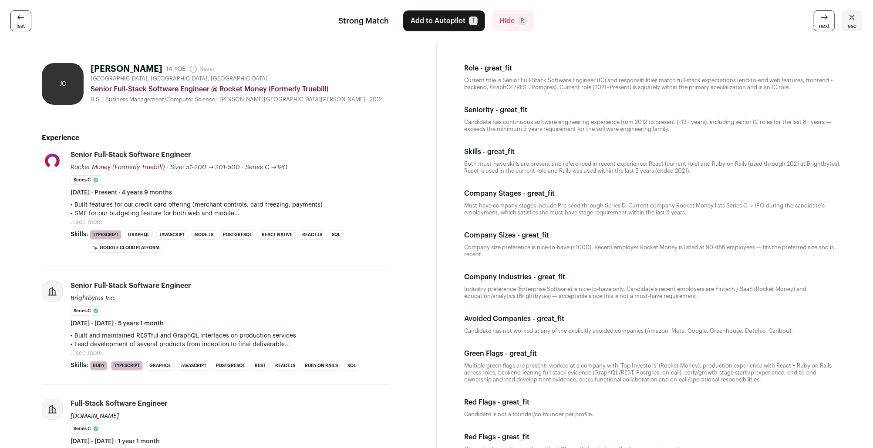
click at [98, 223] on button "...see more" at bounding box center [87, 222] width 32 height 9
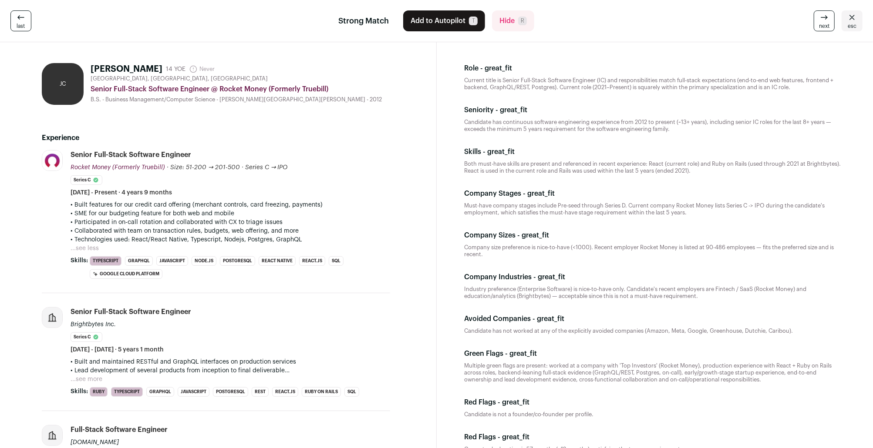
click at [104, 71] on h1 "Jordan Calder" at bounding box center [127, 69] width 72 height 12
click at [130, 71] on h1 "Jordan Calder" at bounding box center [127, 69] width 72 height 12
copy h1 "Jordan Calder"
click at [540, 119] on p "Candidate has continuous software engineering experience from 2012 to present (…" at bounding box center [655, 126] width 381 height 14
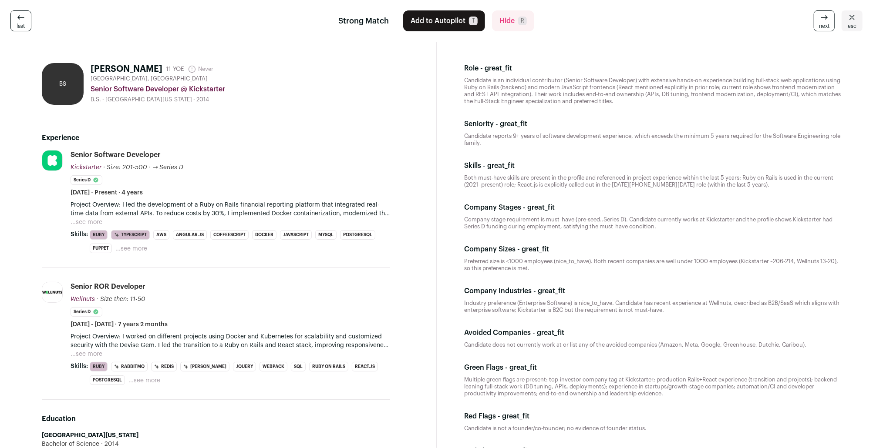
click at [101, 64] on h1 "Basit Siddiqi" at bounding box center [127, 69] width 72 height 12
click at [125, 65] on h1 "Basit Siddiqi" at bounding box center [127, 69] width 72 height 12
click at [361, 154] on div "Senior Software Developer Kickstarter Kickstarter kickstarter.com Add to compan…" at bounding box center [231, 173] width 320 height 47
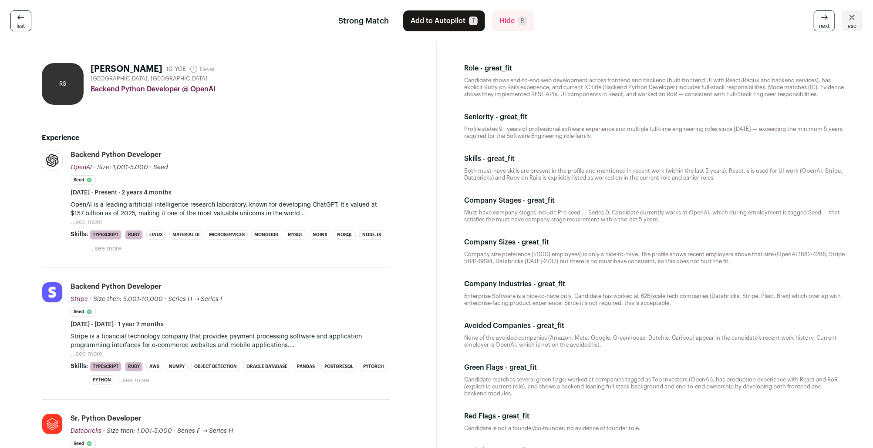
click at [360, 213] on p "OpenAI is a leading artificial intelligence research laboratory, known for deve…" at bounding box center [231, 209] width 320 height 17
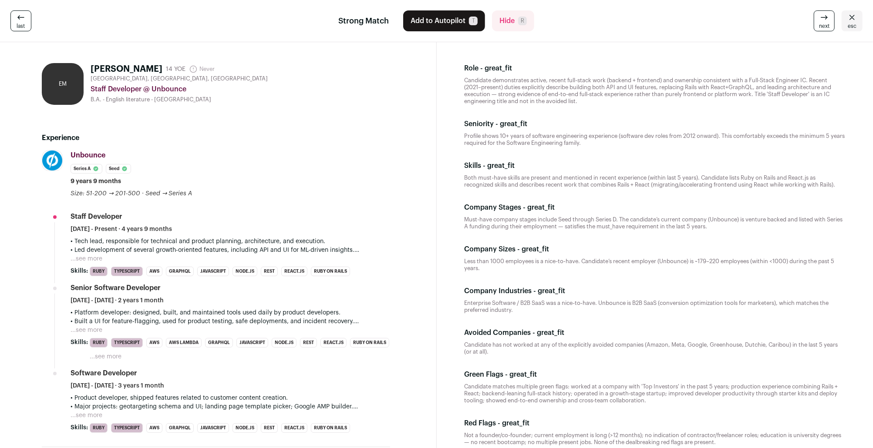
click at [85, 266] on li "Staff Developer January 2021 - Present · 4 years 9 months • Tech lead, responsi…" at bounding box center [231, 244] width 320 height 64
click at [89, 259] on button "...see more" at bounding box center [87, 259] width 32 height 9
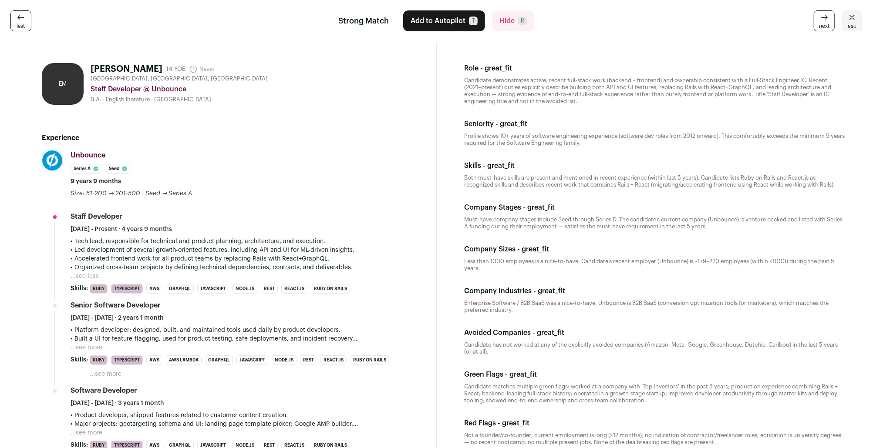
click at [110, 69] on h1 "Emily Mears" at bounding box center [127, 69] width 72 height 12
copy div "Emily Mears"
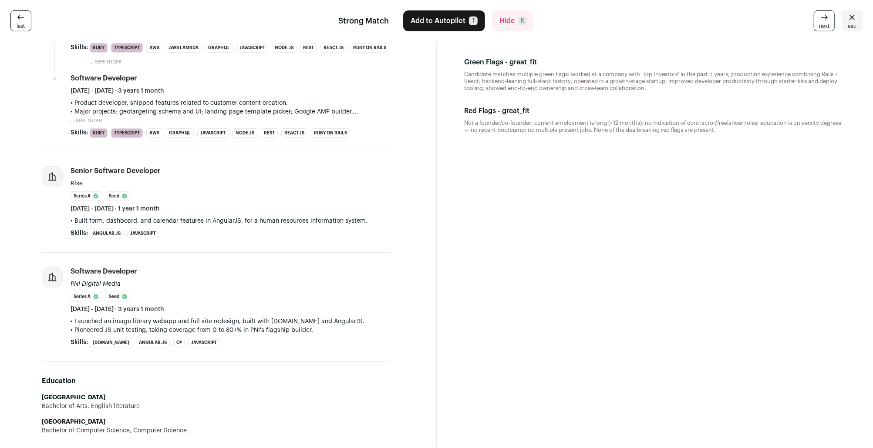
scroll to position [509, 0]
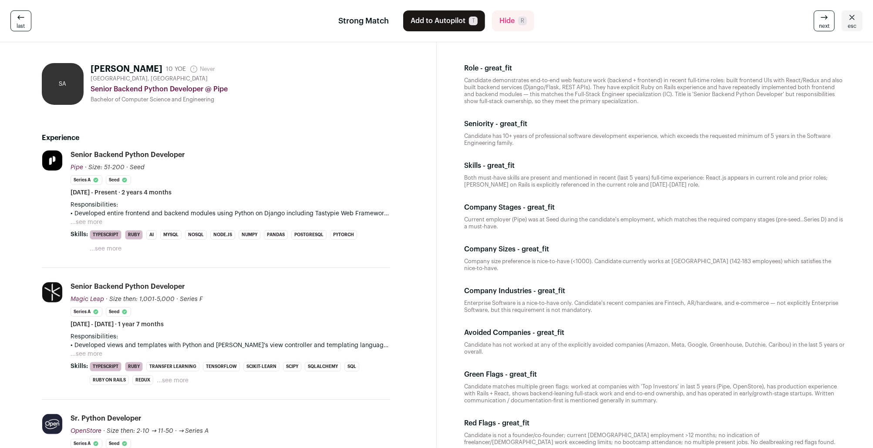
click at [91, 222] on button "...see more" at bounding box center [87, 222] width 32 height 9
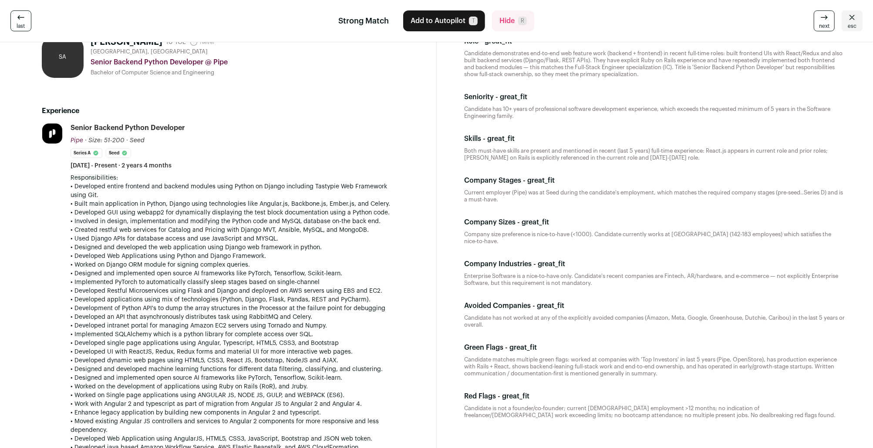
scroll to position [71, 0]
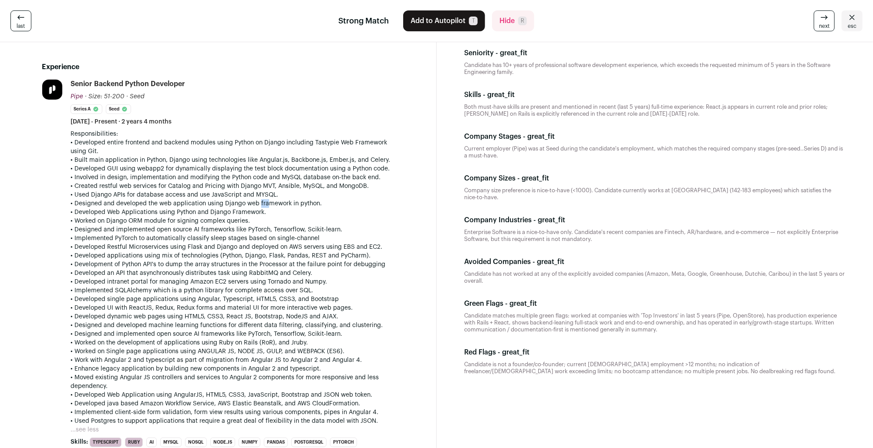
click at [262, 205] on p "• Designed and developed the web application using Django web framework in pyth…" at bounding box center [231, 203] width 320 height 9
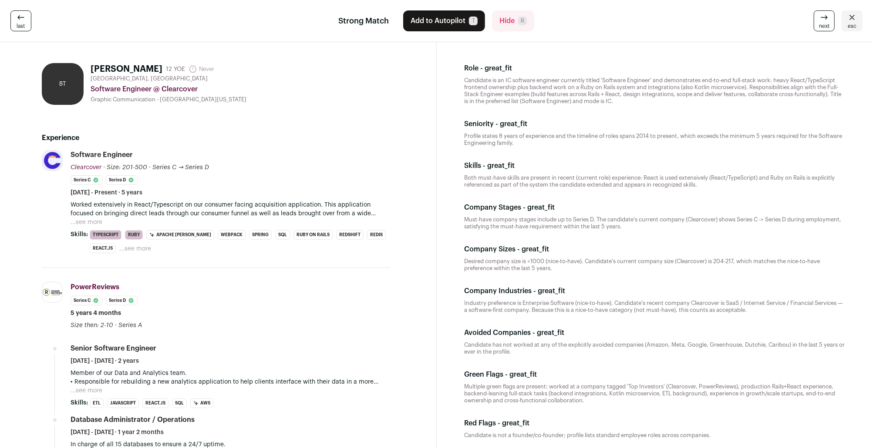
click at [98, 225] on button "...see more" at bounding box center [87, 222] width 32 height 9
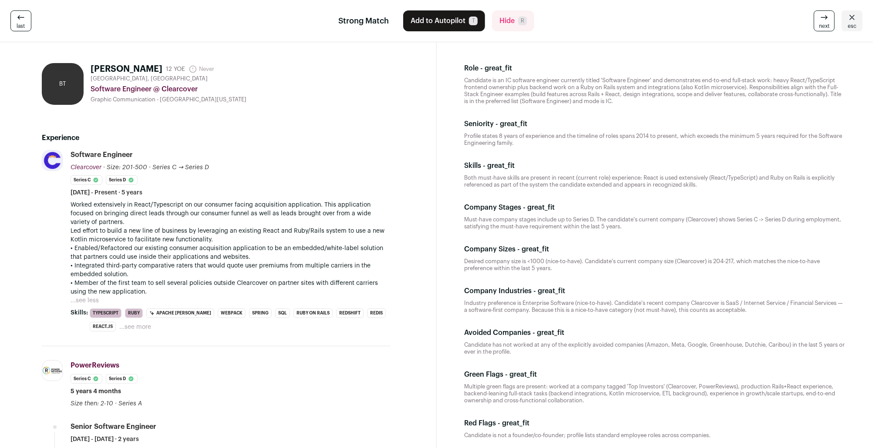
click at [99, 67] on h1 "[PERSON_NAME]" at bounding box center [127, 69] width 72 height 12
click at [122, 67] on h1 "[PERSON_NAME]" at bounding box center [127, 69] width 72 height 12
copy h1 "[PERSON_NAME]"
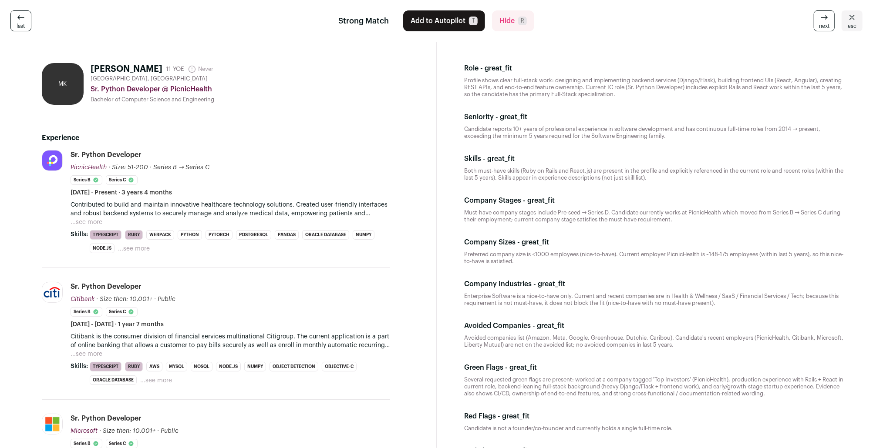
click at [370, 214] on p "Contributed to build and maintain innovative healthcare technology solutions. C…" at bounding box center [231, 209] width 320 height 17
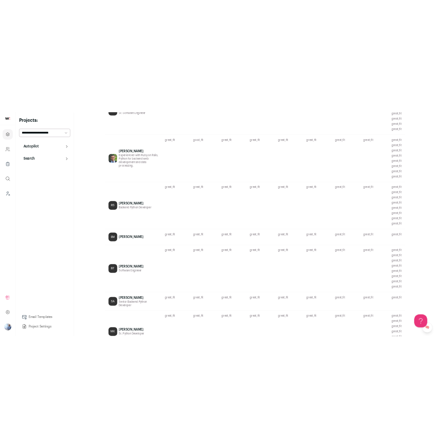
scroll to position [1360, 0]
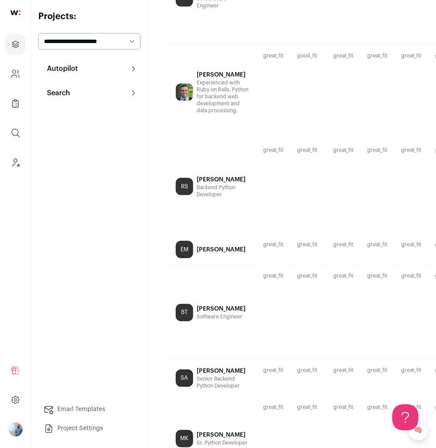
click at [98, 168] on div "Autopilot Autopilot Interested Shortlist Interview Pipeline 12 Analytics Contex…" at bounding box center [89, 249] width 102 height 378
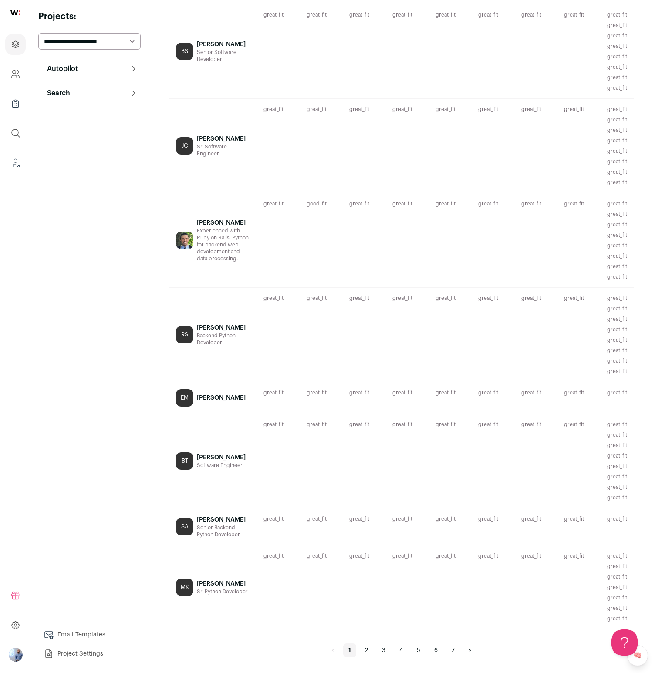
click at [363, 448] on link "2" at bounding box center [366, 650] width 13 height 14
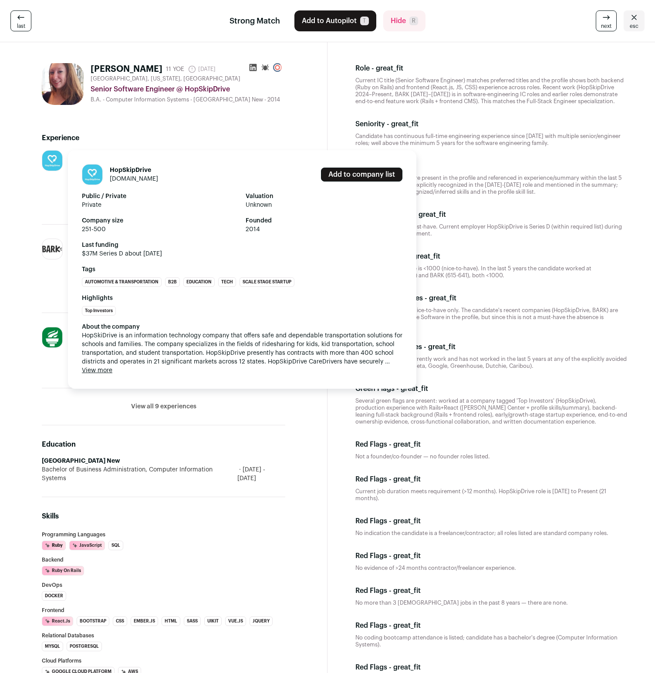
click at [90, 333] on span "HopSkiDrive is an information technology company that offers safe and dependabl…" at bounding box center [242, 348] width 320 height 35
copy span "HopSkiDrive"
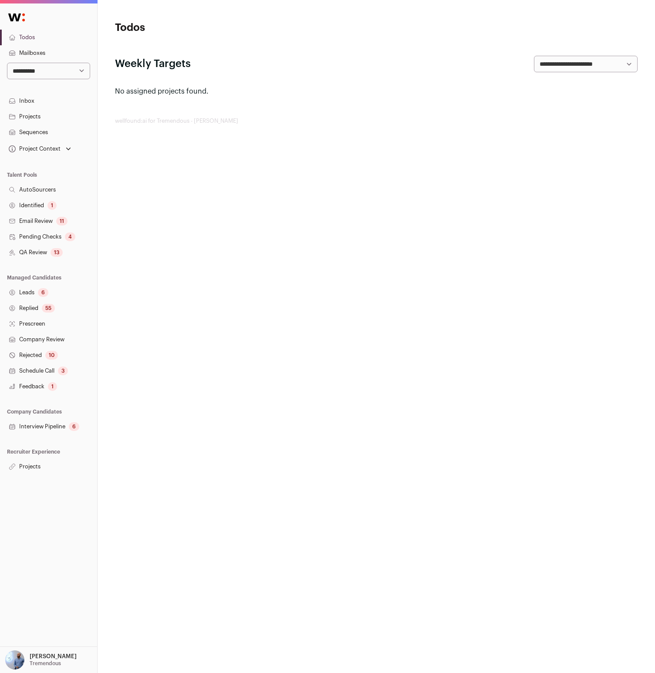
click at [36, 471] on link "Projects" at bounding box center [48, 467] width 97 height 16
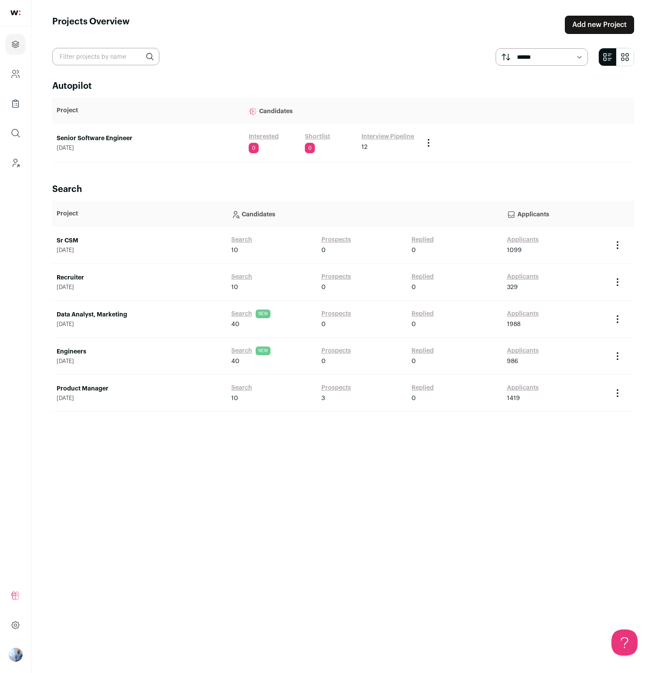
click at [112, 132] on td "Senior Software Engineer August 11, 2025" at bounding box center [148, 143] width 192 height 39
click at [108, 136] on link "Senior Software Engineer" at bounding box center [148, 138] width 183 height 9
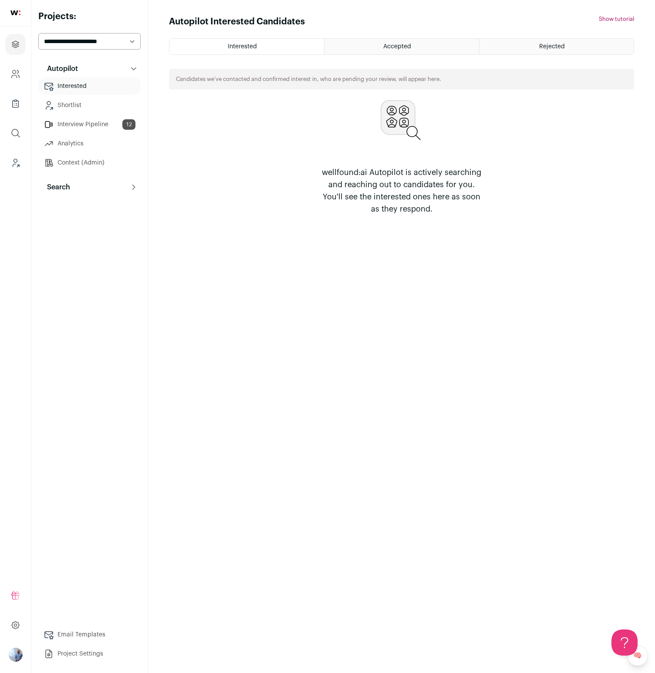
click at [74, 110] on link "Shortlist" at bounding box center [89, 105] width 102 height 17
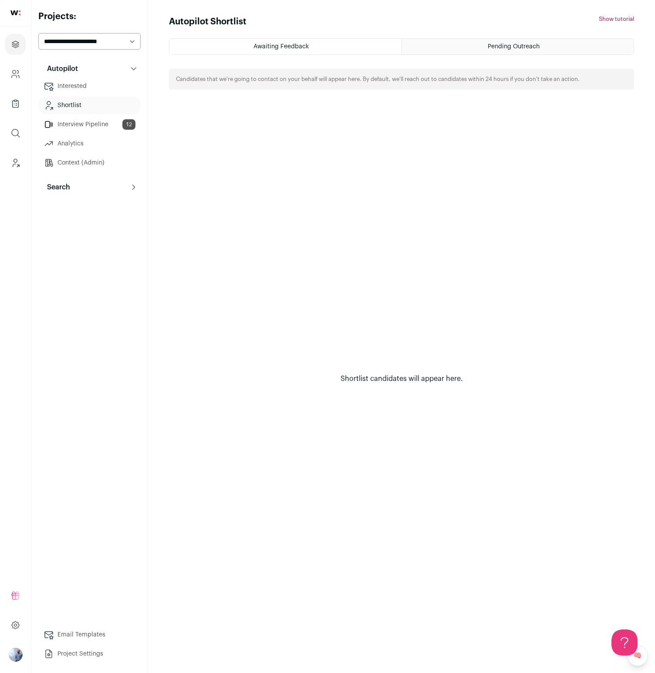
click at [96, 117] on link "Interview Pipeline 12" at bounding box center [89, 124] width 102 height 17
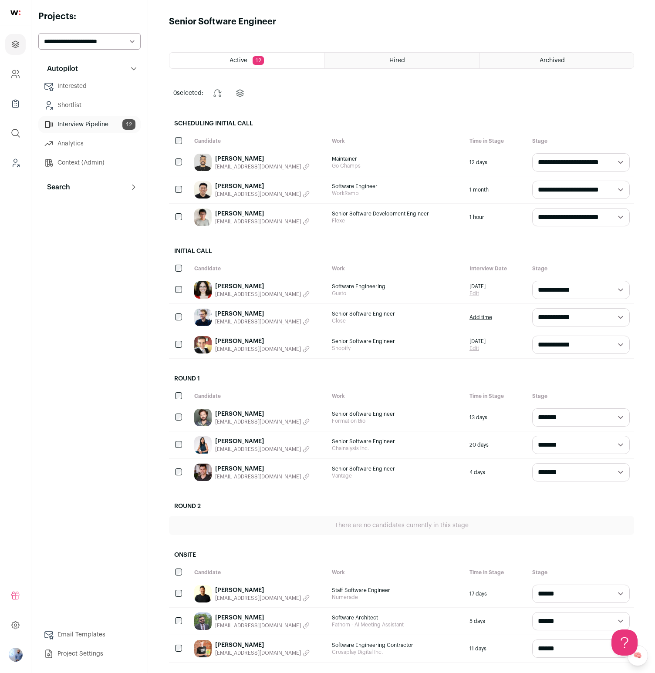
click at [262, 159] on link "Lair Júnior" at bounding box center [262, 159] width 94 height 9
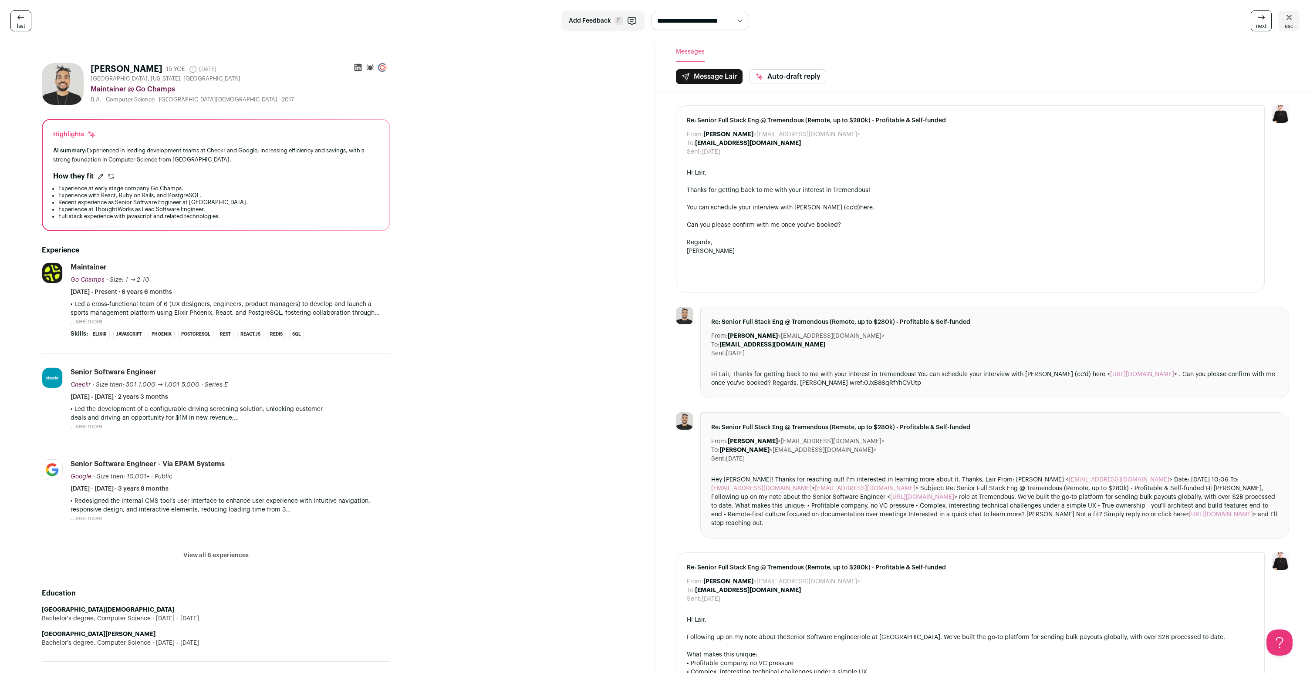
click at [592, 21] on span "Add Feedback" at bounding box center [590, 21] width 42 height 9
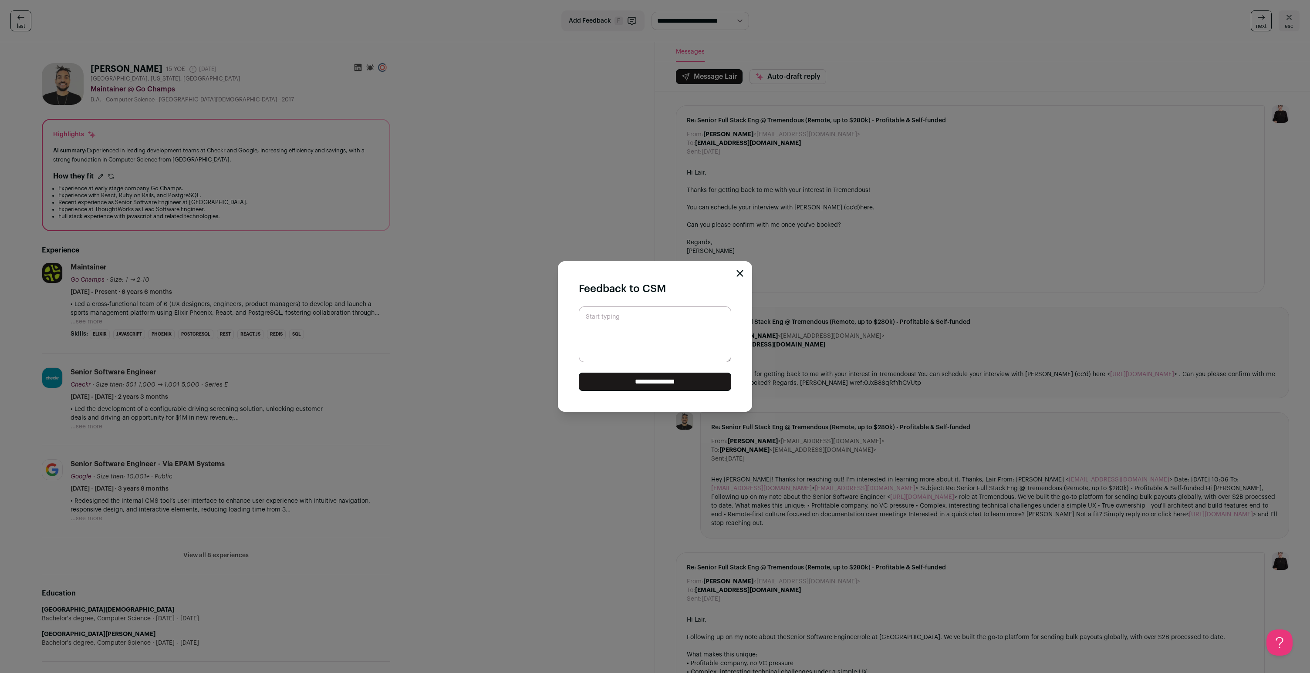
click at [654, 272] on icon "Close modal" at bounding box center [740, 274] width 6 height 6
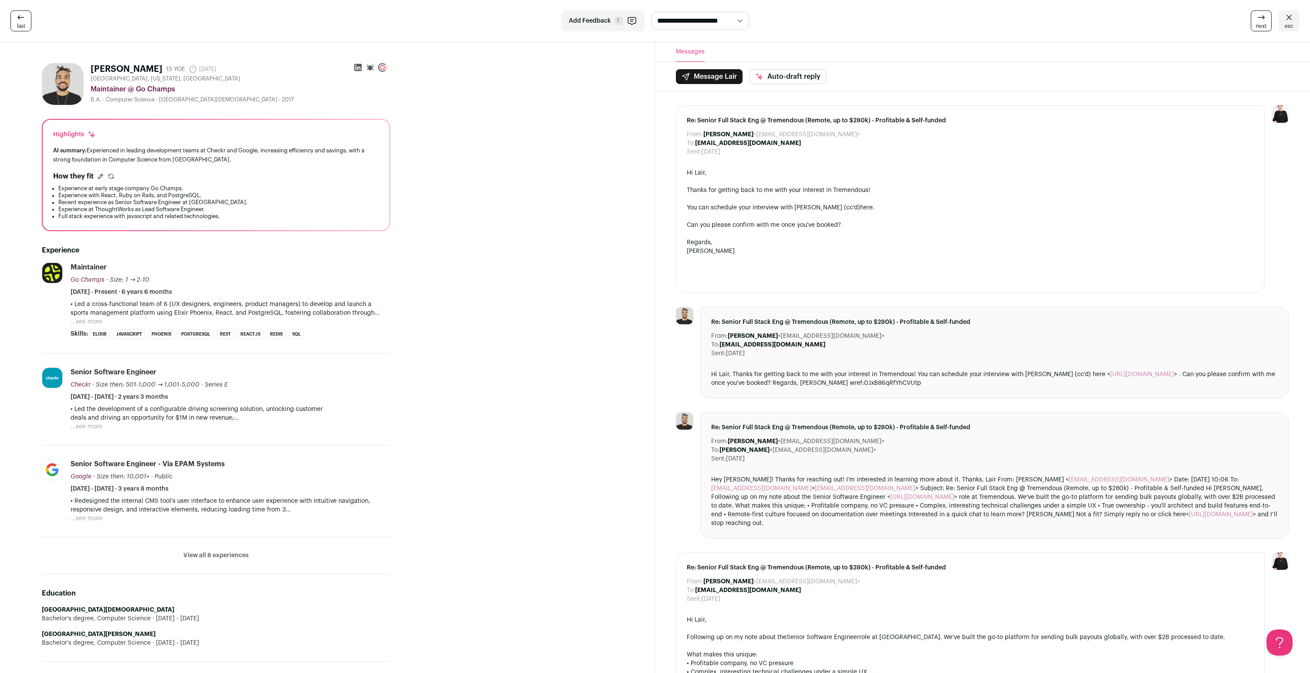
click at [604, 11] on button "Add Feedback F" at bounding box center [602, 20] width 83 height 21
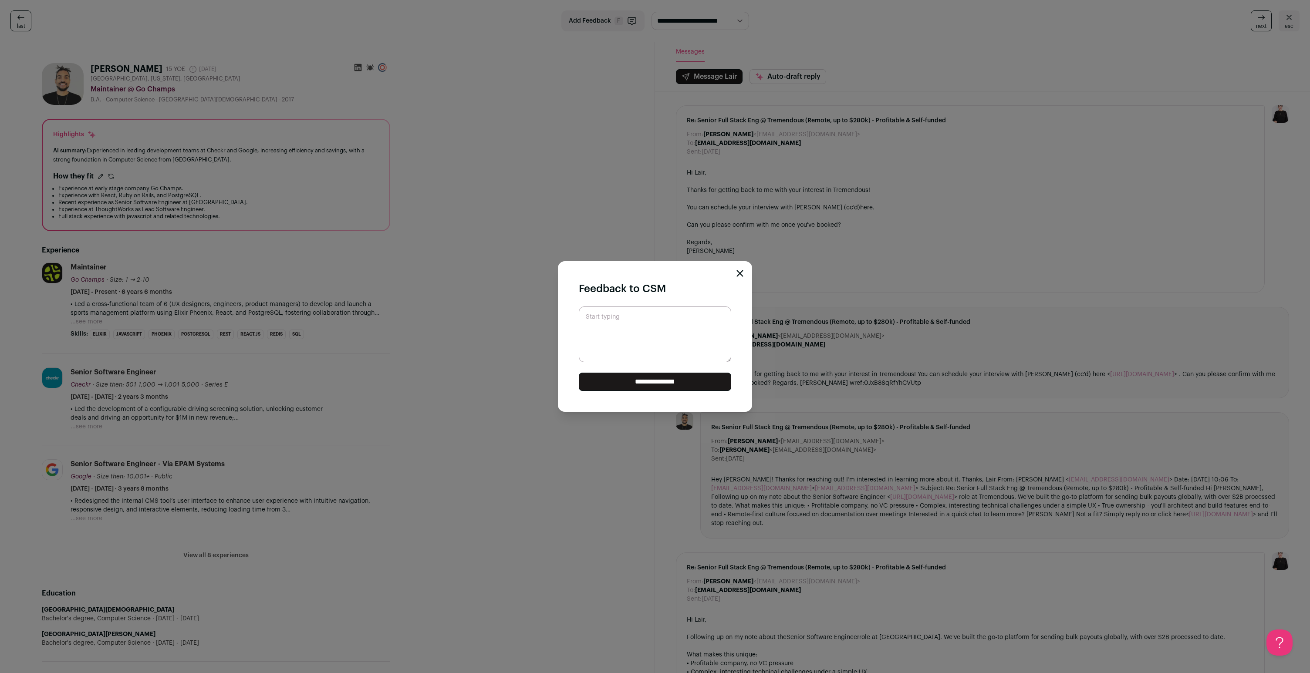
click at [654, 274] on div "**********" at bounding box center [655, 336] width 194 height 151
click at [654, 268] on div "**********" at bounding box center [655, 336] width 1310 height 673
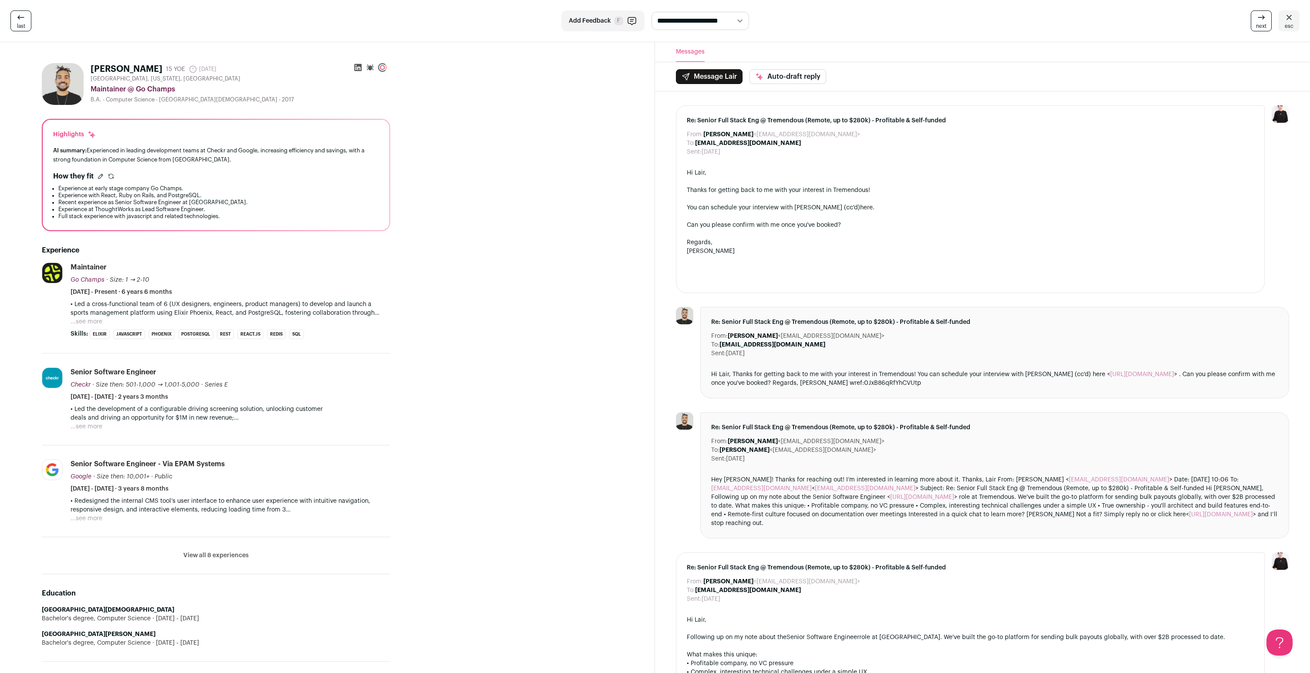
click at [654, 272] on div at bounding box center [970, 268] width 567 height 9
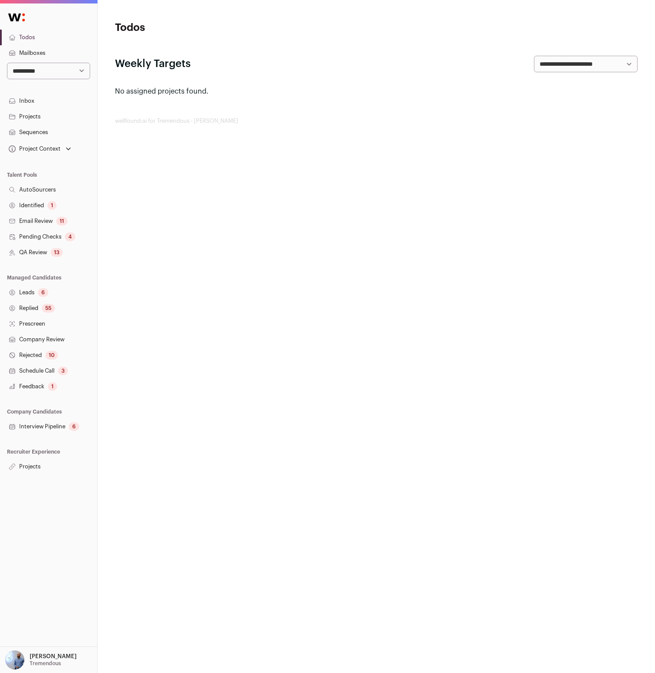
click at [229, 201] on html "**********" at bounding box center [327, 336] width 655 height 673
click at [310, 272] on html "**********" at bounding box center [327, 336] width 655 height 673
click at [243, 446] on html "**********" at bounding box center [327, 336] width 655 height 673
click at [27, 465] on link "Projects" at bounding box center [48, 467] width 97 height 16
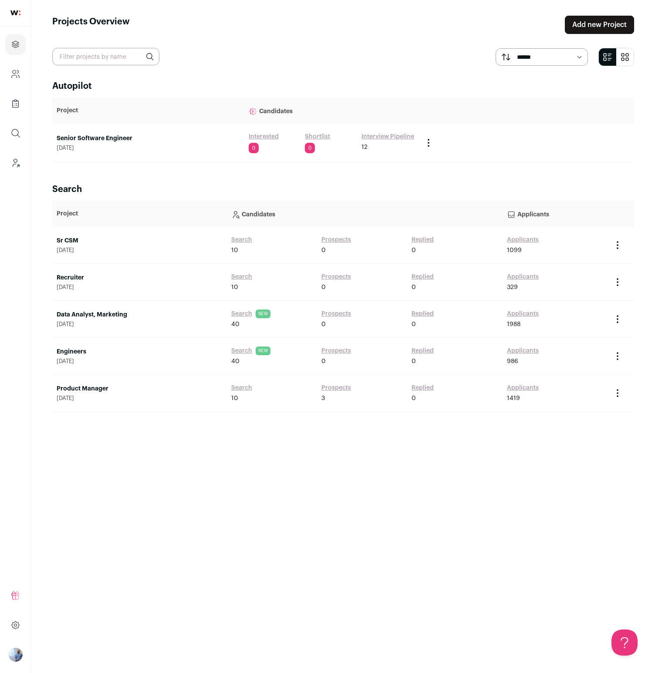
click at [116, 136] on link "Senior Software Engineer" at bounding box center [148, 138] width 183 height 9
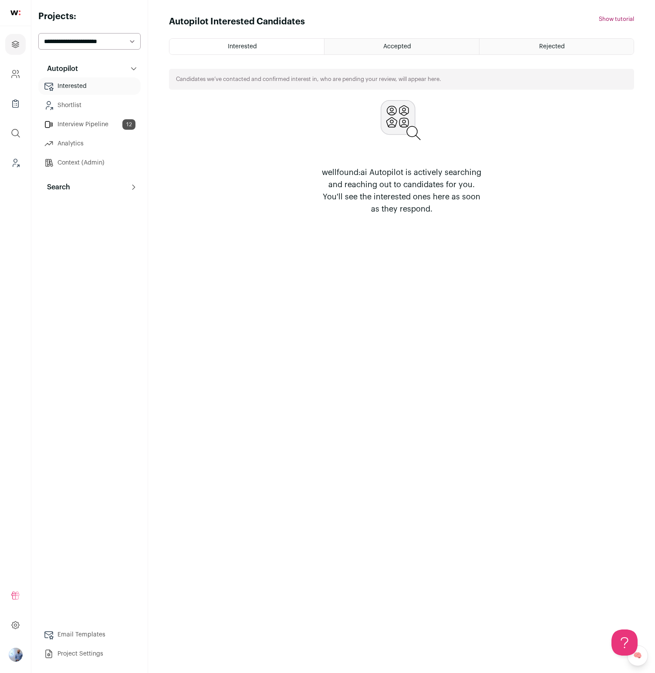
click at [72, 185] on button "Search" at bounding box center [89, 186] width 102 height 17
click at [87, 231] on link "Agent 113" at bounding box center [89, 225] width 102 height 17
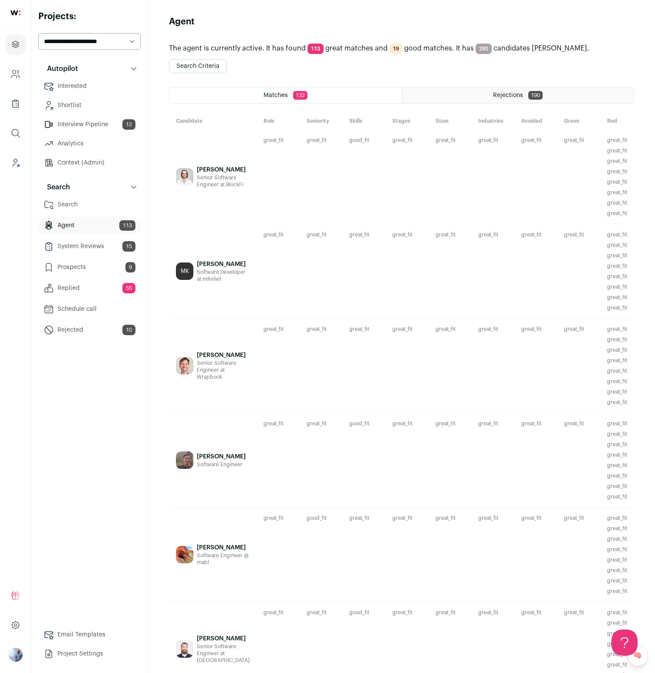
click at [300, 182] on div "great_fit Has continuous software engineering experience since 2012 with multip…" at bounding box center [321, 177] width 43 height 94
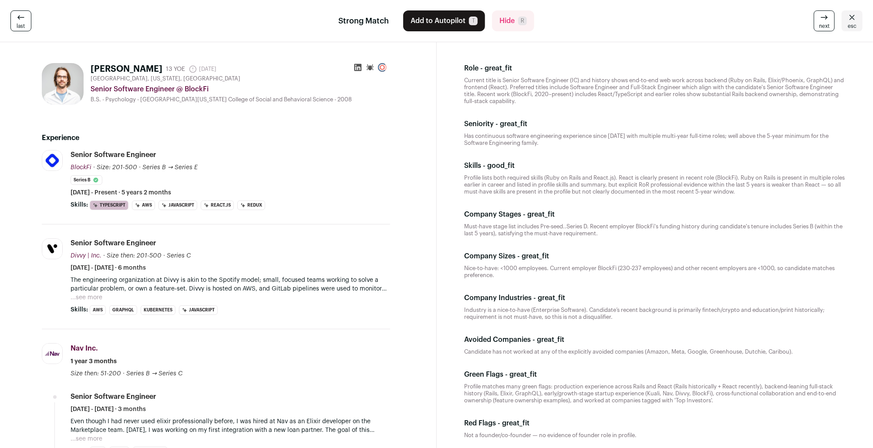
drag, startPoint x: 171, startPoint y: 236, endPoint x: 245, endPoint y: 254, distance: 76.1
click at [128, 160] on div "Senior Software Engineer BlockFi BlockFi [DOMAIN_NAME] Add to company list Publ…" at bounding box center [231, 173] width 320 height 47
click at [516, 172] on div "Skills - good_fit Profile lists both required skills (Ruby on Rails and React.j…" at bounding box center [655, 178] width 395 height 49
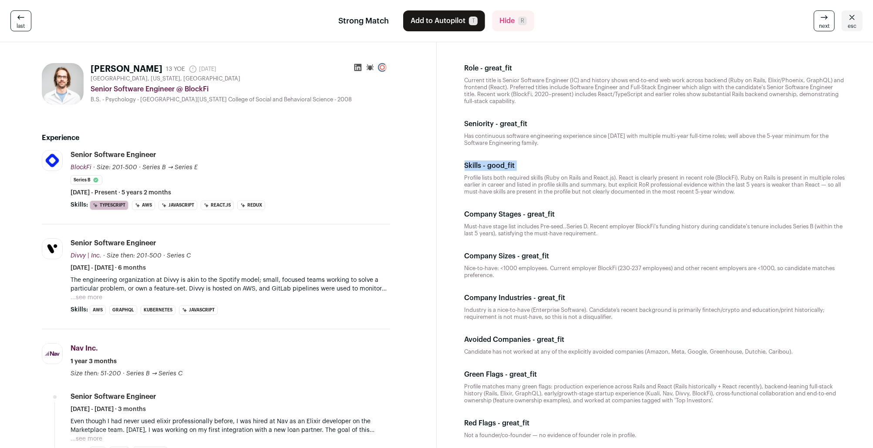
click at [516, 172] on div "Skills - good_fit Profile lists both required skills (Ruby on Rails and React.j…" at bounding box center [655, 178] width 395 height 49
click at [530, 188] on p "Profile lists both required skills (Ruby on Rails and React.js). React is clear…" at bounding box center [655, 185] width 381 height 21
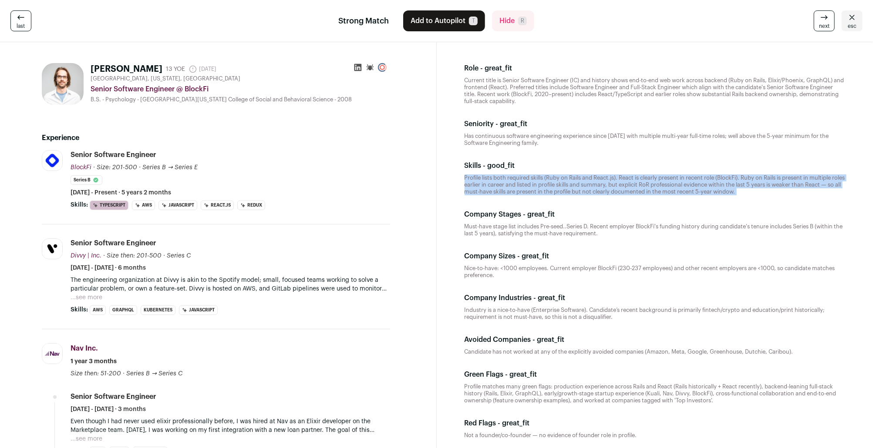
click at [530, 188] on p "Profile lists both required skills (Ruby on Rails and React.js). React is clear…" at bounding box center [655, 185] width 381 height 21
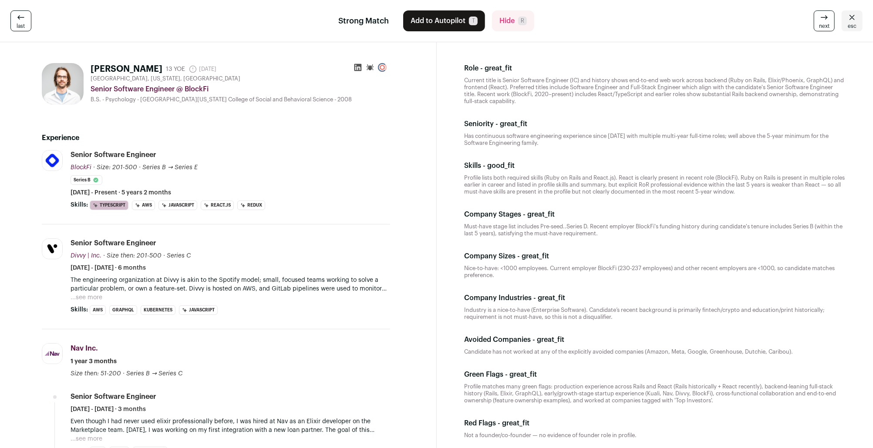
click at [82, 181] on li "Series B" at bounding box center [87, 180] width 32 height 10
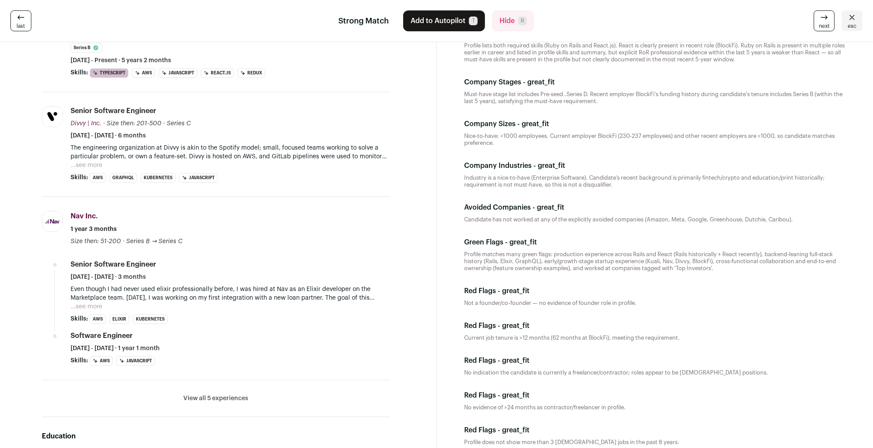
scroll to position [182, 0]
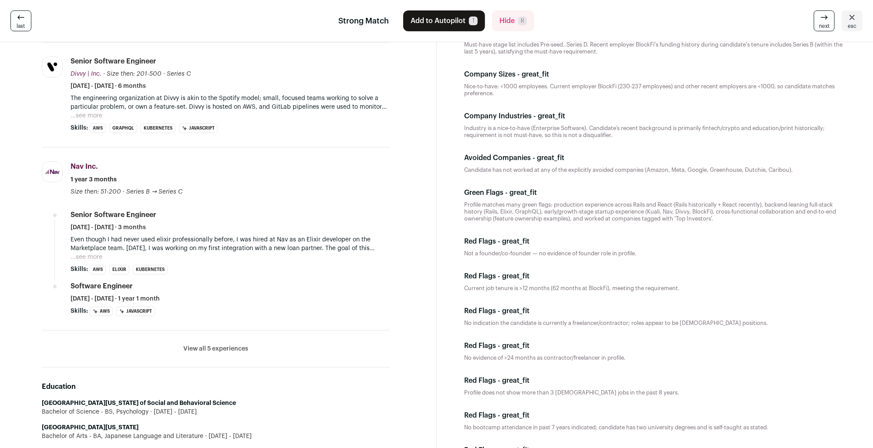
click at [203, 357] on li "View all 5 experiences View less" at bounding box center [216, 349] width 348 height 37
click at [212, 346] on button "View all 5 experiences" at bounding box center [216, 349] width 65 height 9
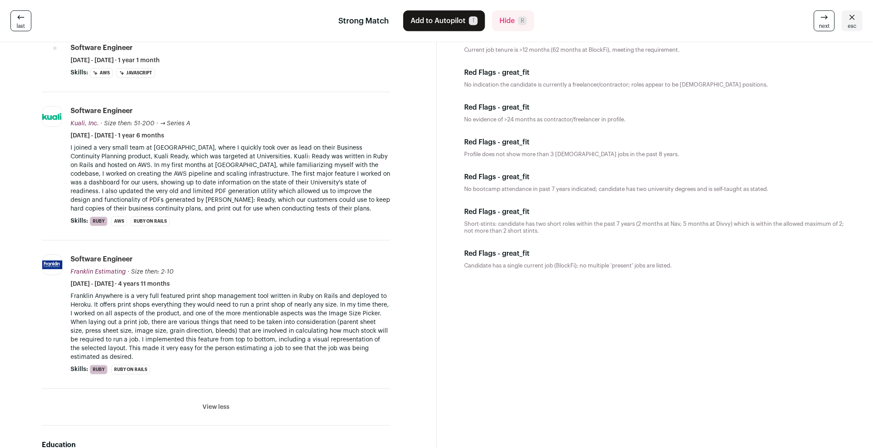
scroll to position [0, 0]
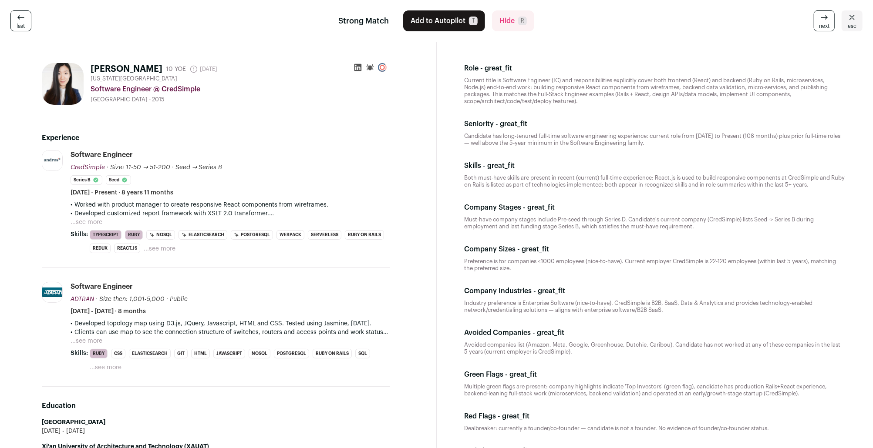
click at [362, 68] on icon at bounding box center [358, 67] width 9 height 9
click at [82, 219] on button "...see more" at bounding box center [87, 222] width 32 height 9
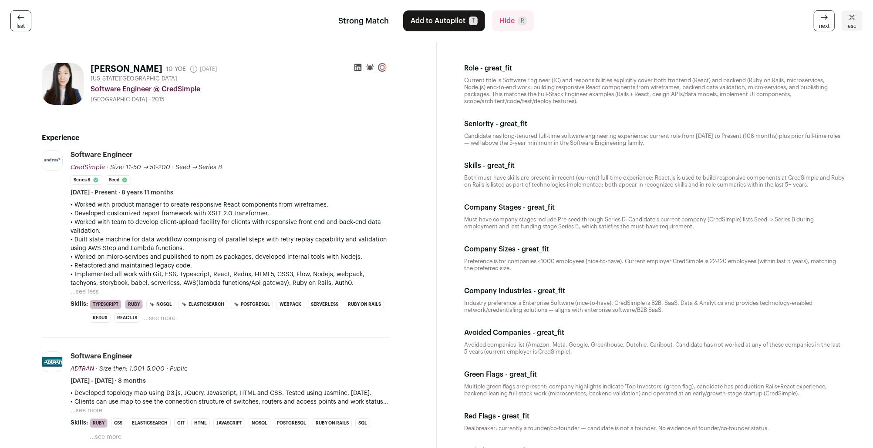
click at [101, 205] on p "• Worked with product manager to create responsive React components from wirefr…" at bounding box center [231, 205] width 320 height 9
drag, startPoint x: 132, startPoint y: 205, endPoint x: 327, endPoint y: 205, distance: 195.5
click at [327, 205] on p "• Worked with product manager to create responsive React components from wirefr…" at bounding box center [231, 205] width 320 height 9
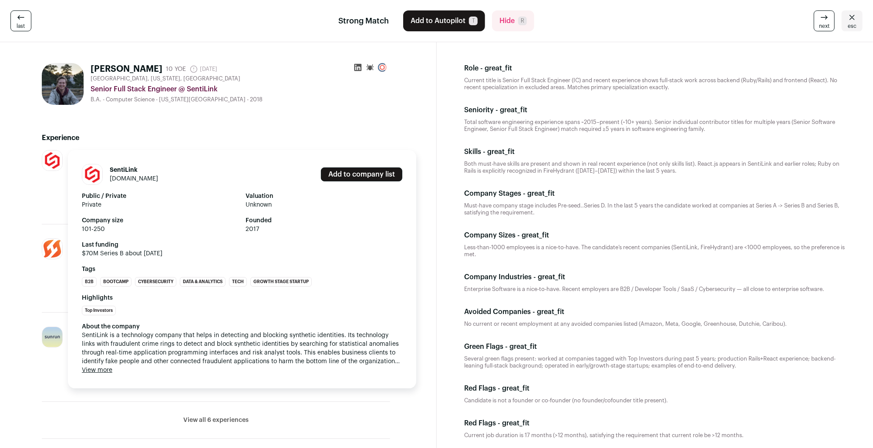
click at [71, 164] on div "SentiLink sentilink.com Add to company list Public / Private Private Valuation …" at bounding box center [242, 269] width 348 height 239
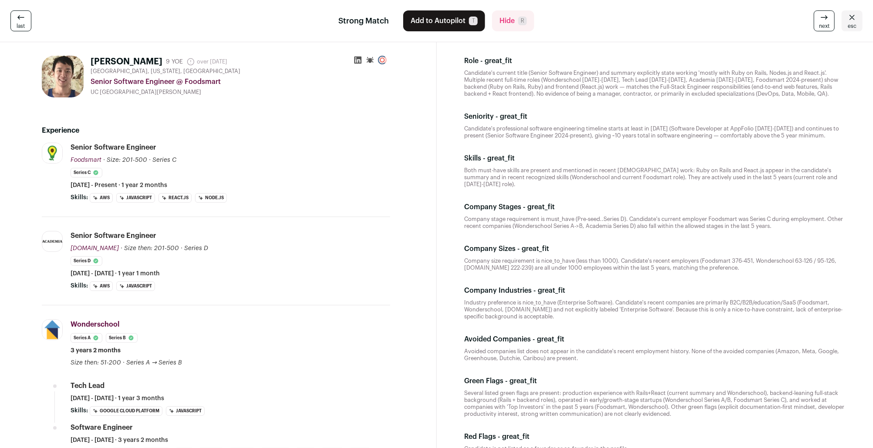
scroll to position [8, 0]
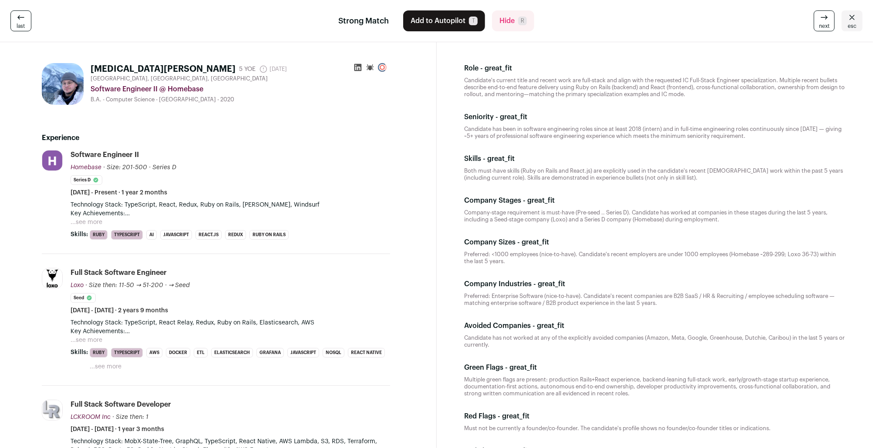
click at [355, 65] on icon at bounding box center [358, 67] width 9 height 9
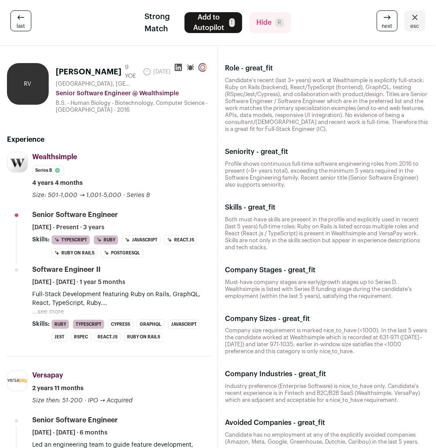
click at [267, 28] on button "Hide R" at bounding box center [270, 22] width 42 height 21
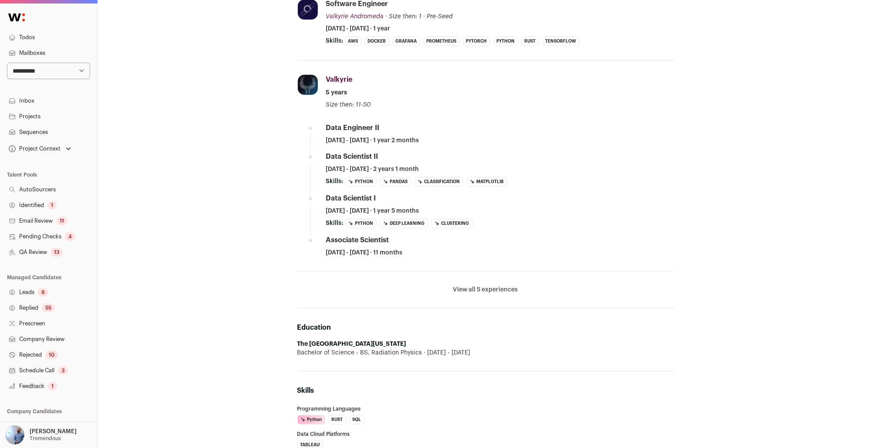
scroll to position [502, 0]
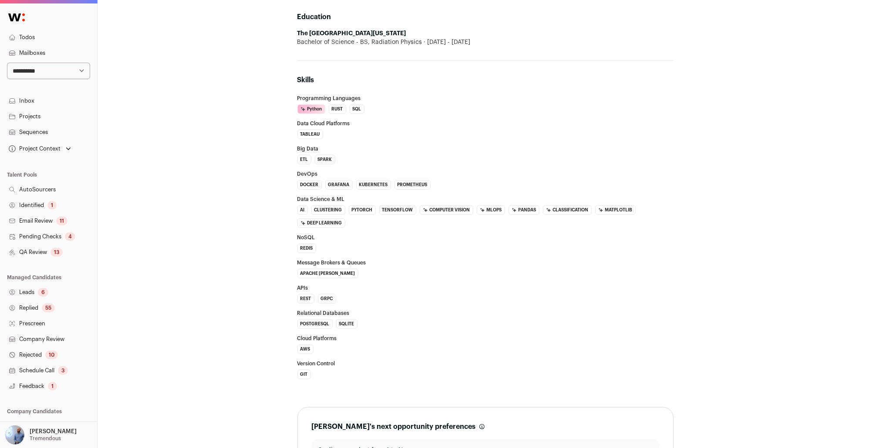
click at [420, 65] on div "Skills Programming Languages Python AI Insight: High confidence. Isaac Chasse h…" at bounding box center [485, 227] width 376 height 333
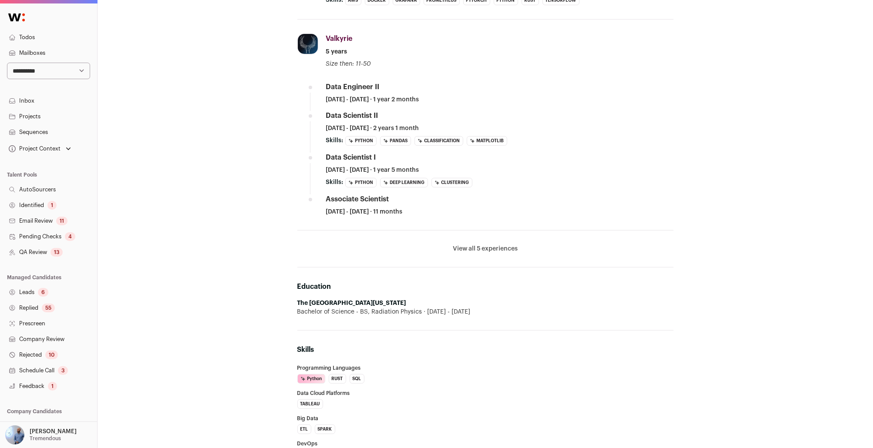
scroll to position [283, 0]
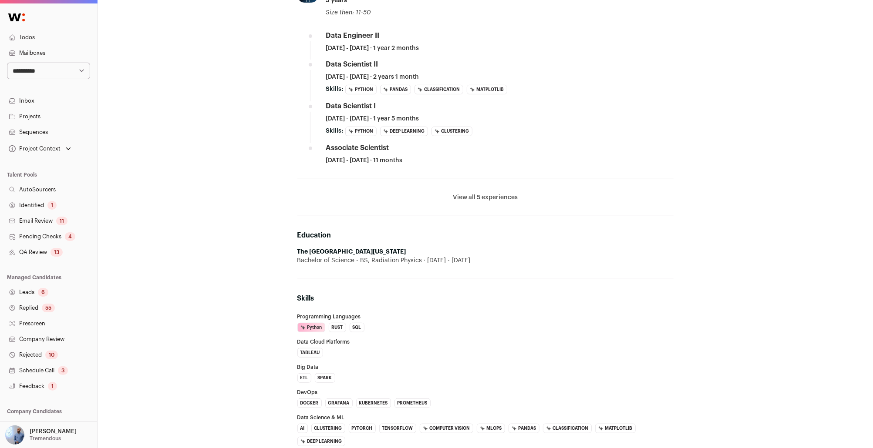
click at [491, 198] on button "View all 5 experiences" at bounding box center [485, 197] width 65 height 9
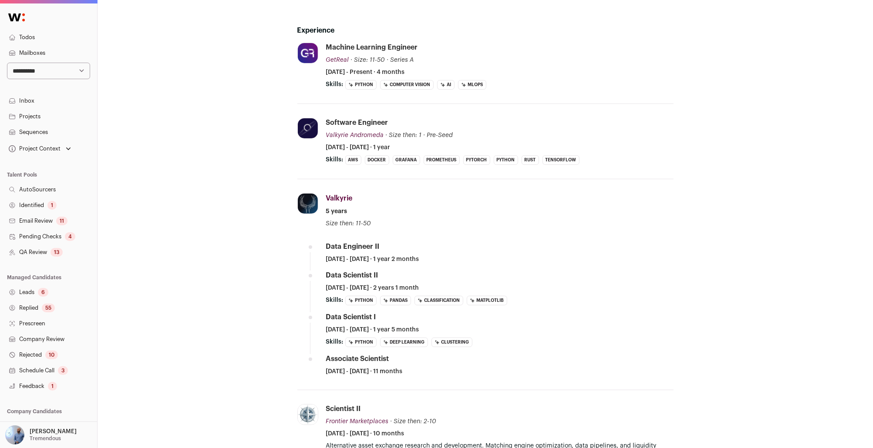
scroll to position [42, 0]
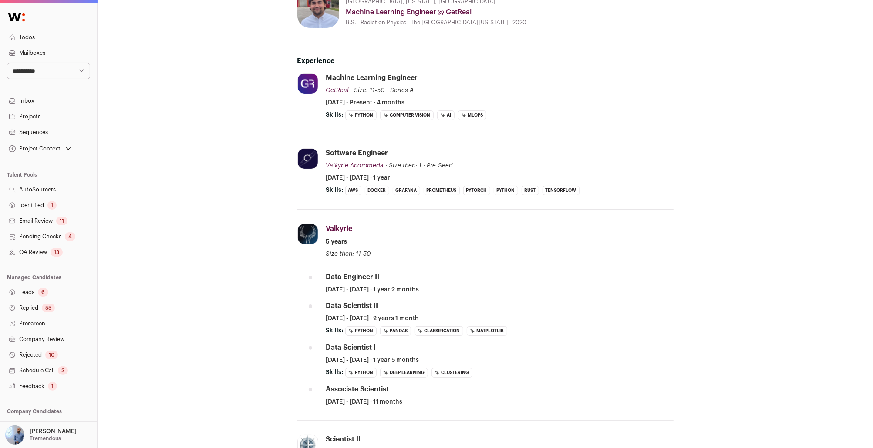
click at [482, 189] on li "PyTorch" at bounding box center [476, 191] width 27 height 10
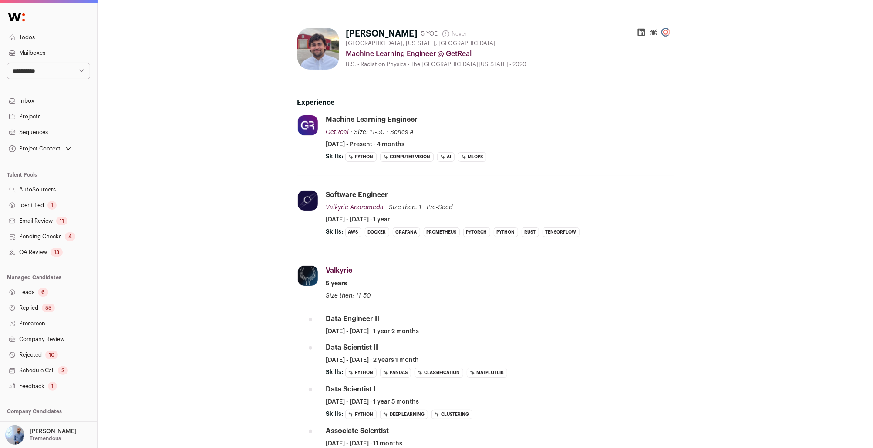
scroll to position [17, 0]
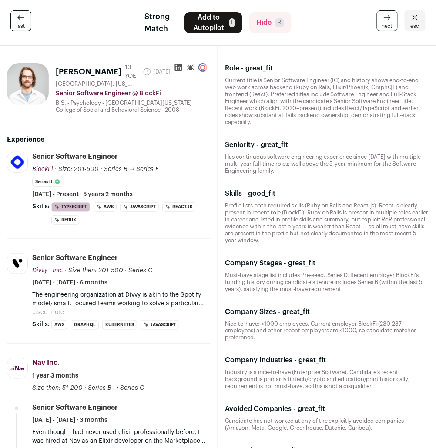
click at [422, 28] on link "esc" at bounding box center [415, 20] width 21 height 21
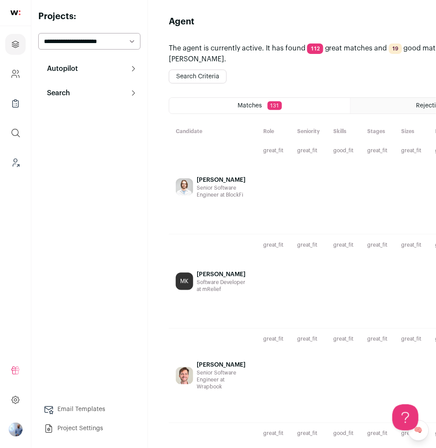
click at [259, 276] on div "great_fit Candidate is an individual contributor and currently a Software Devel…" at bounding box center [273, 282] width 34 height 94
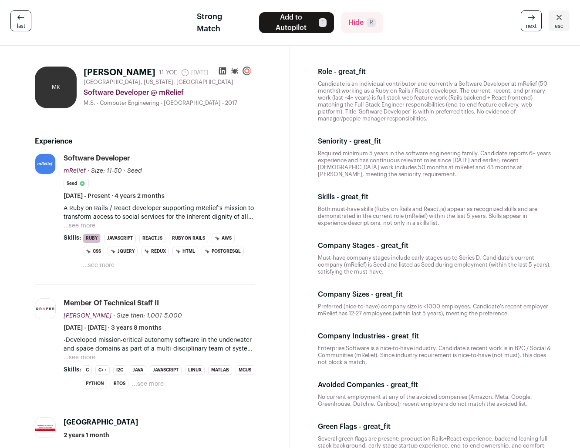
click at [436, 24] on span "esc" at bounding box center [559, 26] width 9 height 7
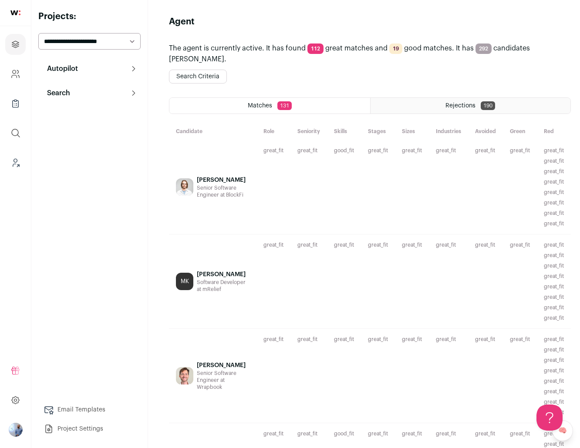
click at [424, 104] on div "Rejections 190" at bounding box center [470, 106] width 200 height 16
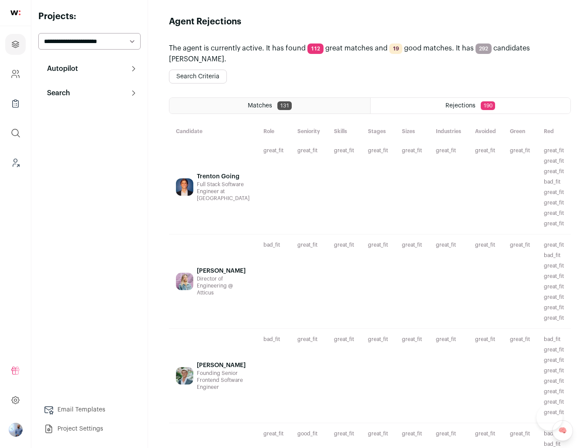
click at [327, 182] on div "great_fit Both must-have skills are present and mentioned in recent experience.…" at bounding box center [344, 187] width 34 height 94
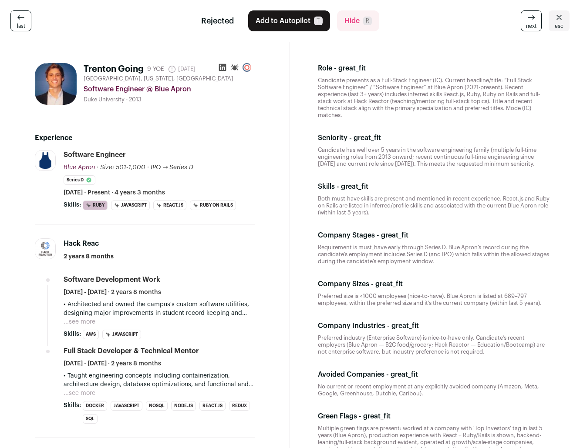
click at [557, 24] on span "esc" at bounding box center [559, 26] width 9 height 7
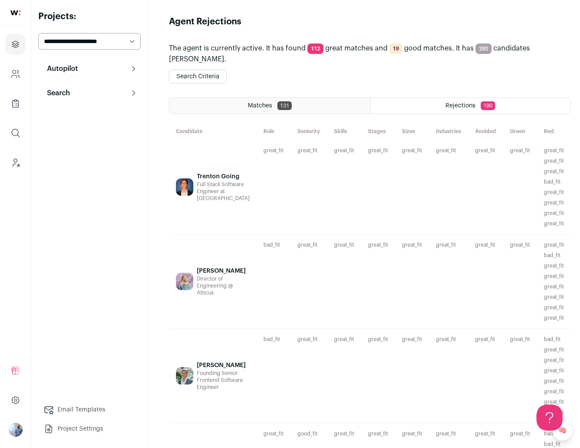
click at [258, 106] on span "Matches" at bounding box center [260, 106] width 24 height 6
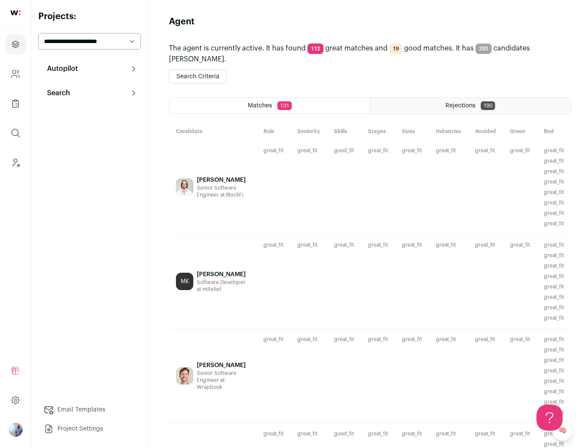
click at [464, 113] on div "Rejections 190" at bounding box center [470, 106] width 200 height 16
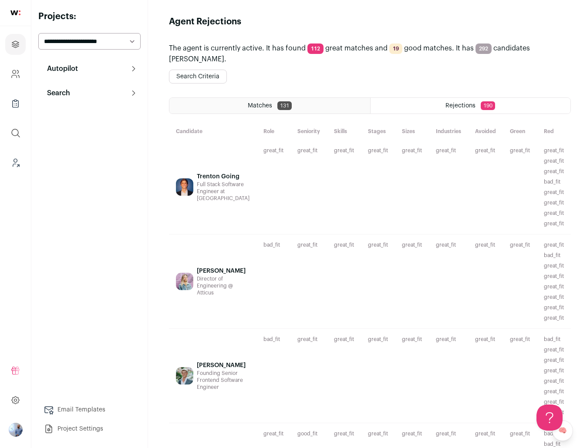
click at [94, 86] on button "Search" at bounding box center [89, 92] width 102 height 17
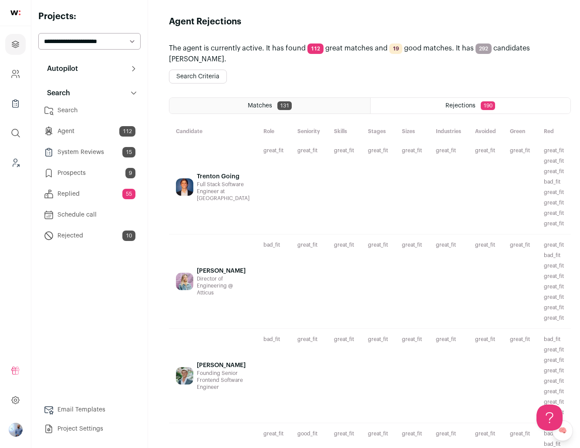
click at [106, 66] on button "Autopilot" at bounding box center [89, 68] width 102 height 17
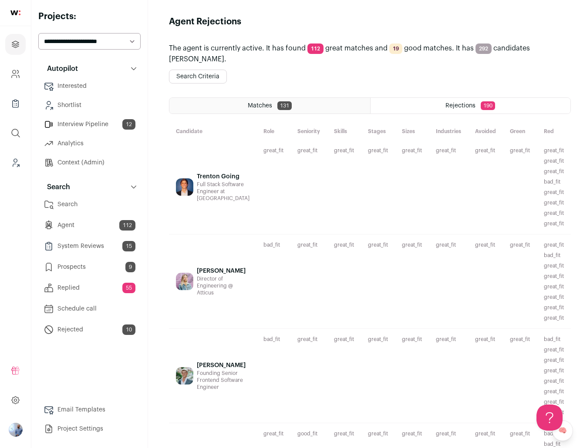
click at [238, 288] on div "[PERSON_NAME] Director of Engineering @ Atticus" at bounding box center [213, 282] width 88 height 94
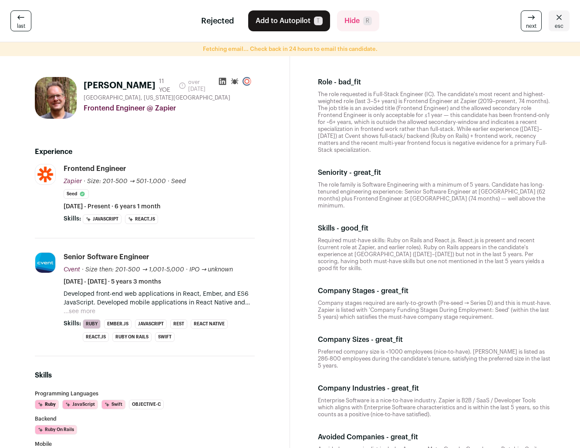
click at [86, 296] on p "Developed front-end web applications in React, Ember, and ES6 JavaScript. Devel…" at bounding box center [159, 298] width 191 height 17
click at [83, 311] on button "...see more" at bounding box center [80, 311] width 32 height 9
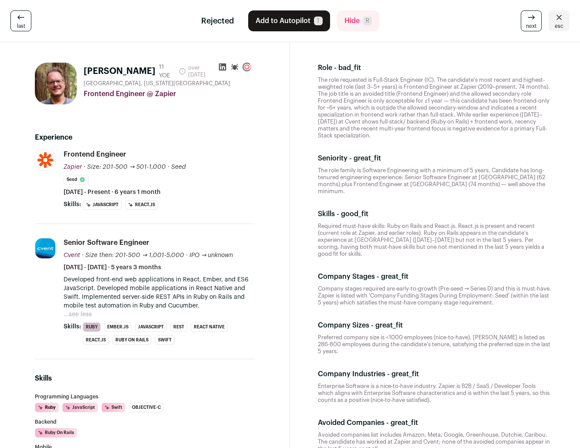
scroll to position [16, 0]
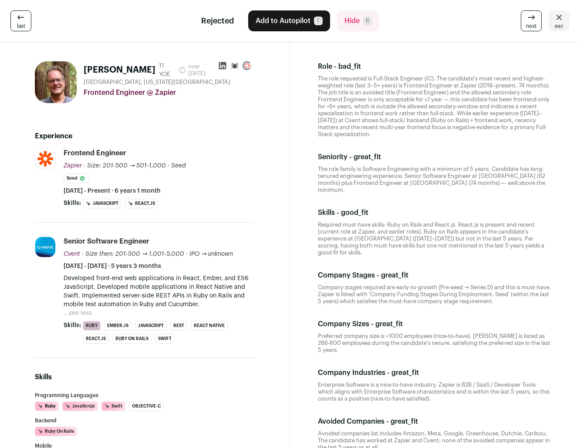
click at [86, 317] on button "...see less" at bounding box center [78, 313] width 28 height 9
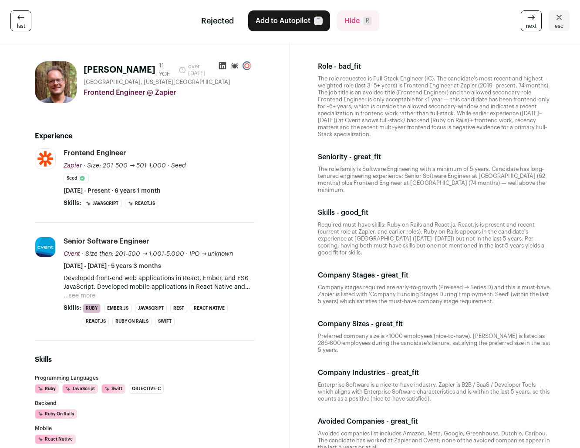
click at [93, 296] on button "...see more" at bounding box center [80, 296] width 32 height 9
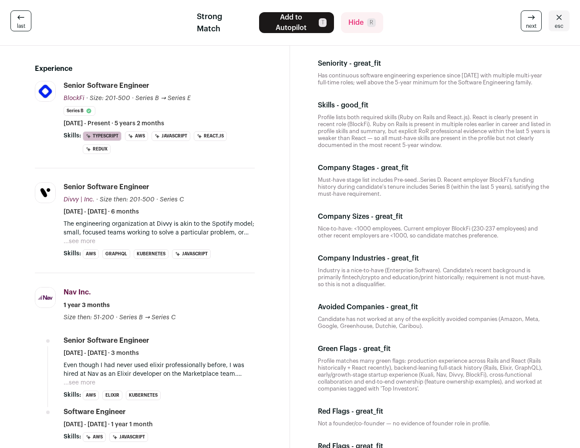
scroll to position [36, 0]
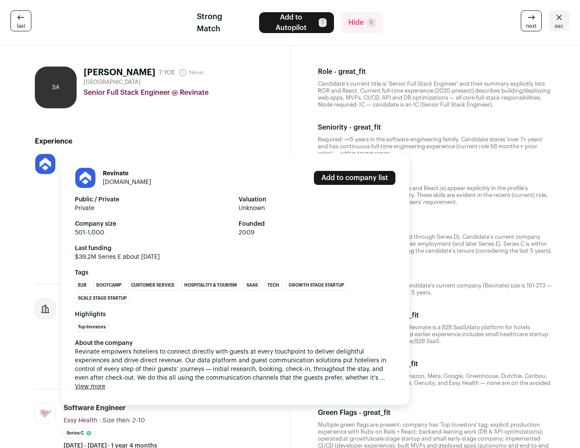
click at [114, 174] on h1 "Revinate" at bounding box center [127, 173] width 48 height 9
click at [111, 182] on link "[DOMAIN_NAME]" at bounding box center [127, 182] width 48 height 6
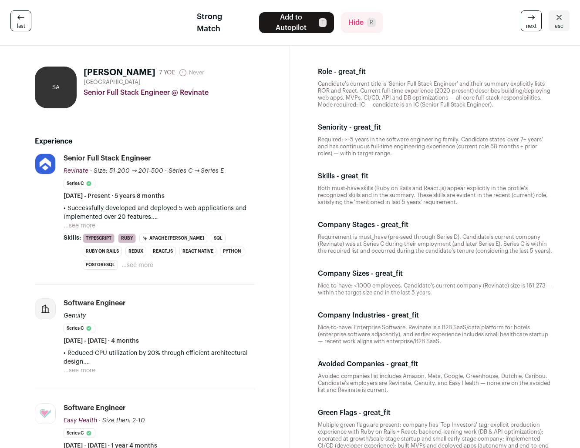
click at [81, 226] on button "...see more" at bounding box center [80, 226] width 32 height 9
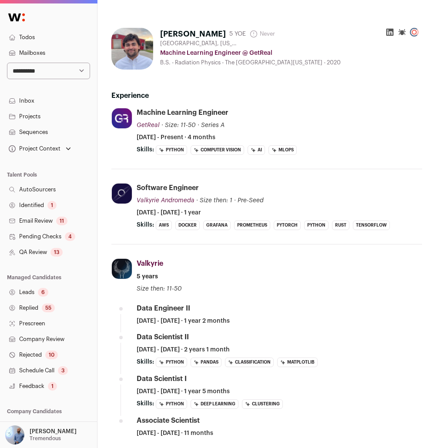
scroll to position [17, 0]
